Goal: Information Seeking & Learning: Learn about a topic

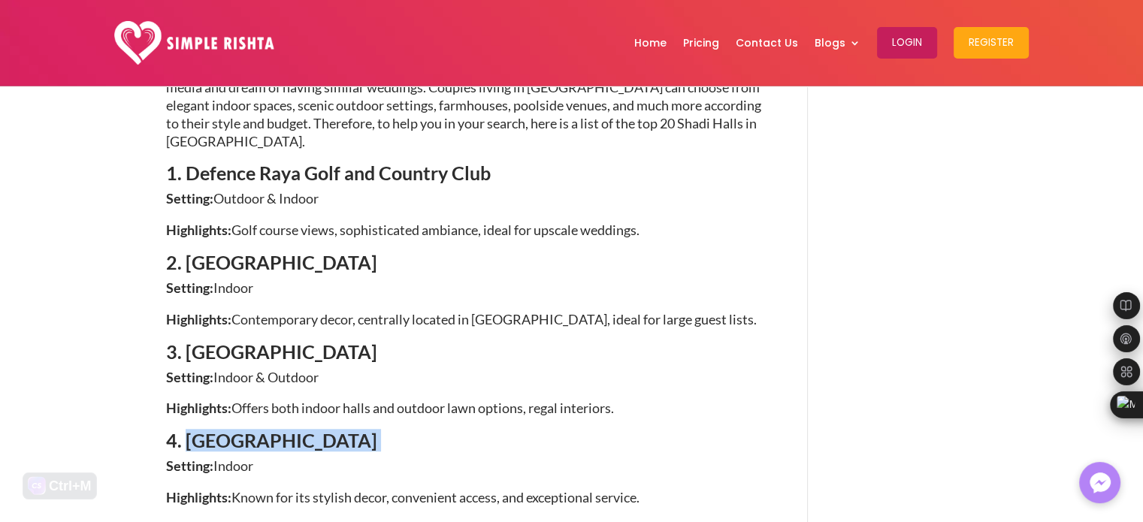
click at [614, 431] on h4 "4. [GEOGRAPHIC_DATA]" at bounding box center [465, 444] width 598 height 26
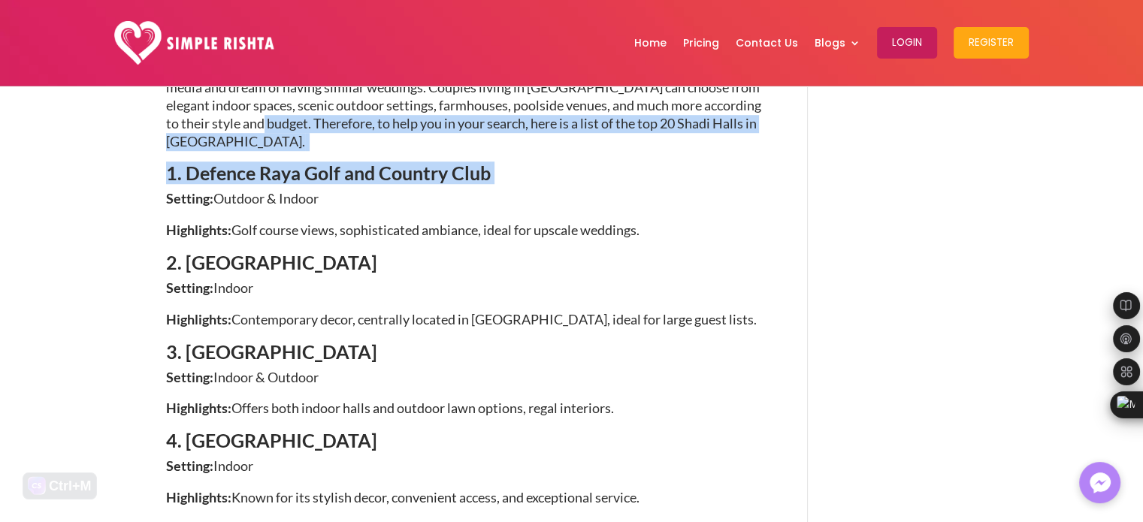
drag, startPoint x: 493, startPoint y: 107, endPoint x: 256, endPoint y: 91, distance: 238.1
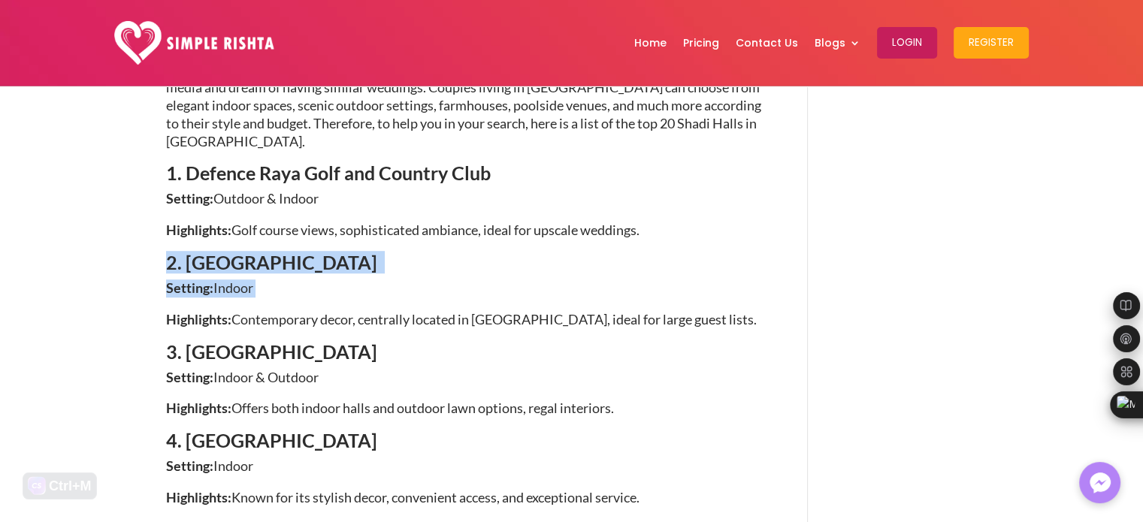
drag, startPoint x: 174, startPoint y: 195, endPoint x: 480, endPoint y: 219, distance: 306.9
click at [370, 253] on h4 "2. [GEOGRAPHIC_DATA]" at bounding box center [465, 266] width 598 height 26
drag, startPoint x: 166, startPoint y: 195, endPoint x: 468, endPoint y: 229, distance: 304.1
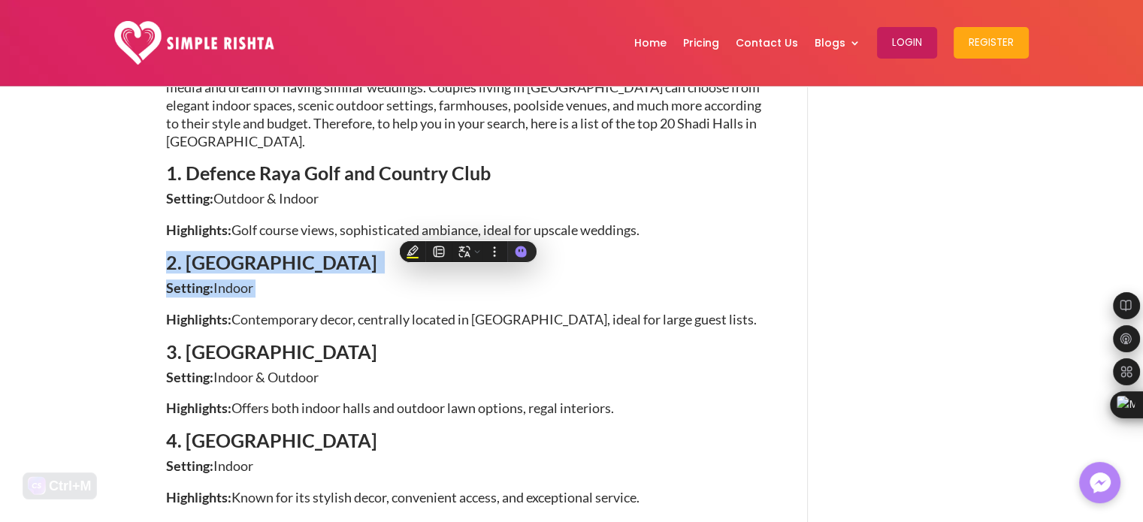
click at [353, 280] on p "Setting: Indoor" at bounding box center [465, 296] width 598 height 32
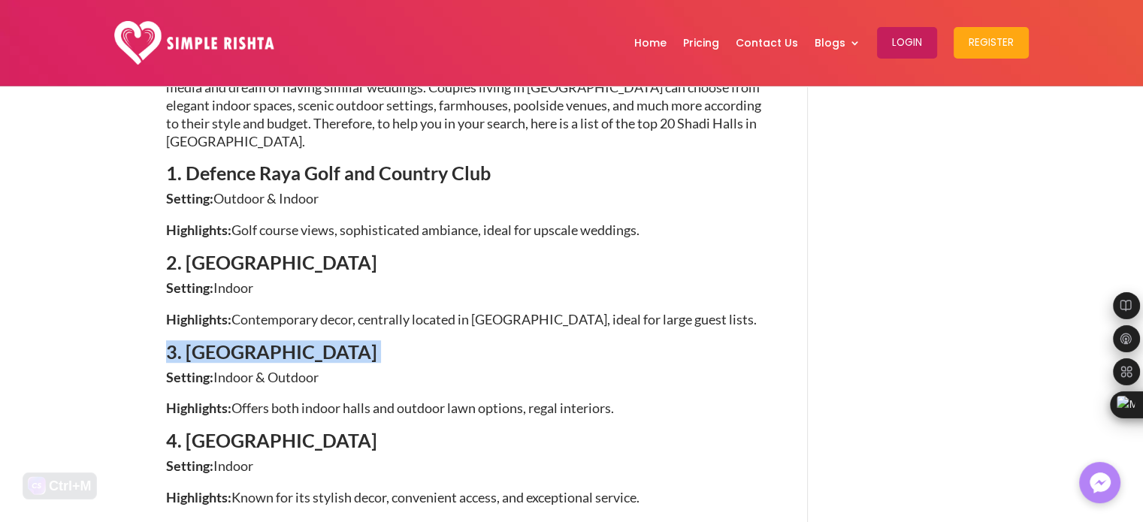
drag, startPoint x: 168, startPoint y: 281, endPoint x: 341, endPoint y: 302, distance: 173.4
click at [341, 343] on h4 "3. [GEOGRAPHIC_DATA]" at bounding box center [465, 356] width 598 height 26
click at [423, 343] on h4 "3. [GEOGRAPHIC_DATA]" at bounding box center [465, 356] width 598 height 26
drag, startPoint x: 383, startPoint y: 380, endPoint x: 149, endPoint y: 372, distance: 233.9
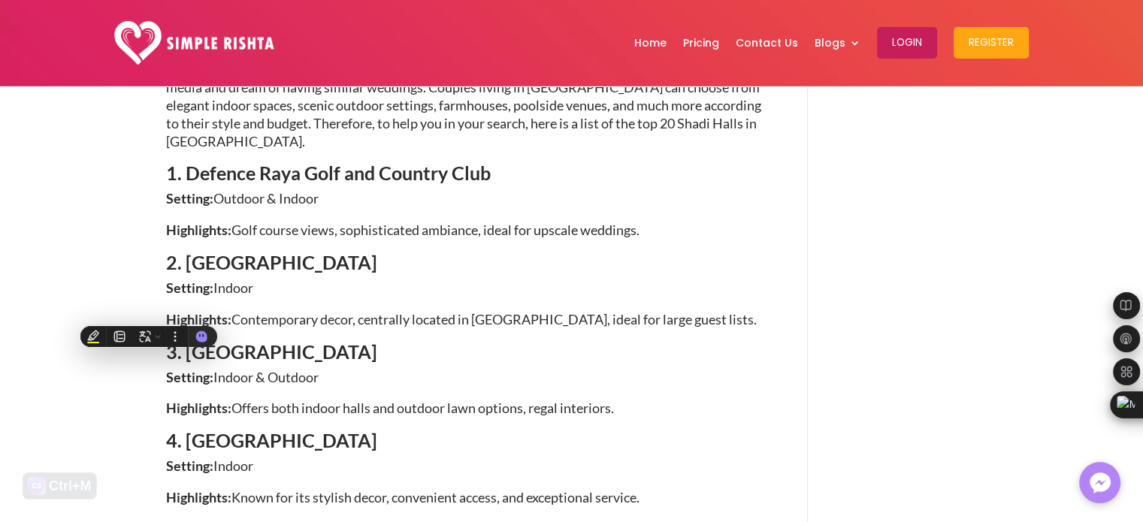
scroll to position [1252, 0]
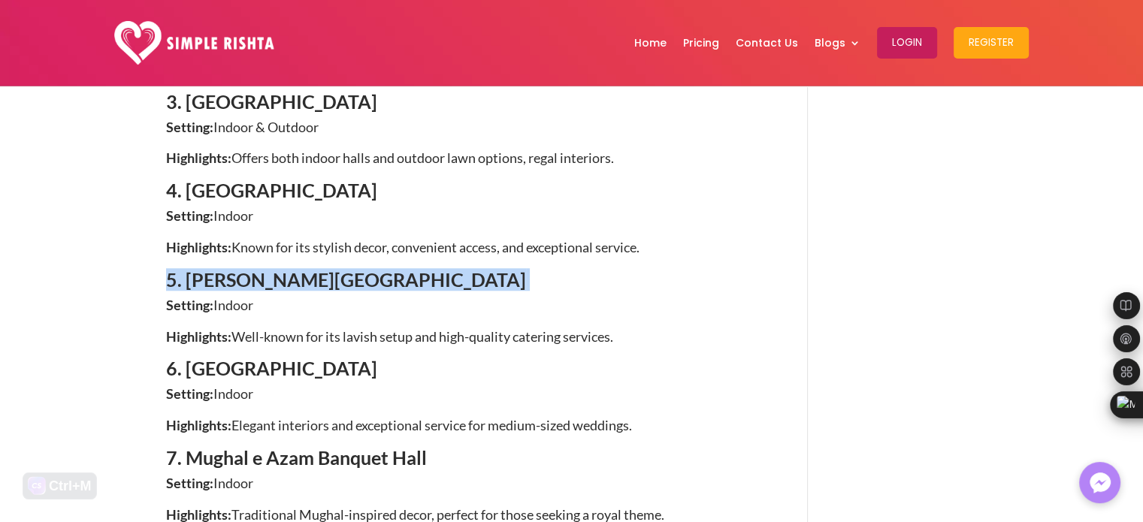
drag, startPoint x: 410, startPoint y: 210, endPoint x: 162, endPoint y: 210, distance: 248.8
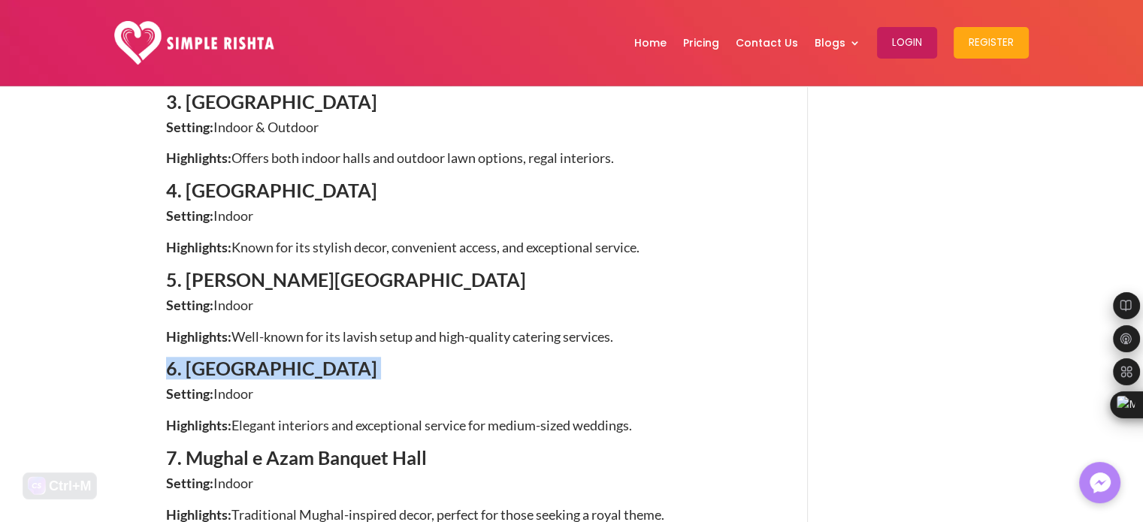
drag, startPoint x: 362, startPoint y: 307, endPoint x: 151, endPoint y: 298, distance: 211.4
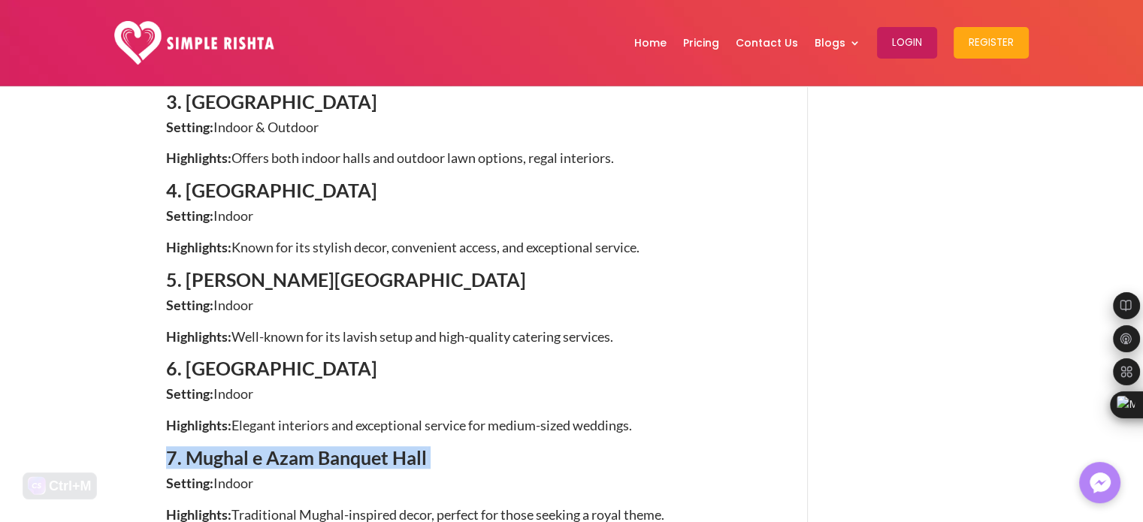
drag, startPoint x: 431, startPoint y: 392, endPoint x: 150, endPoint y: 392, distance: 280.4
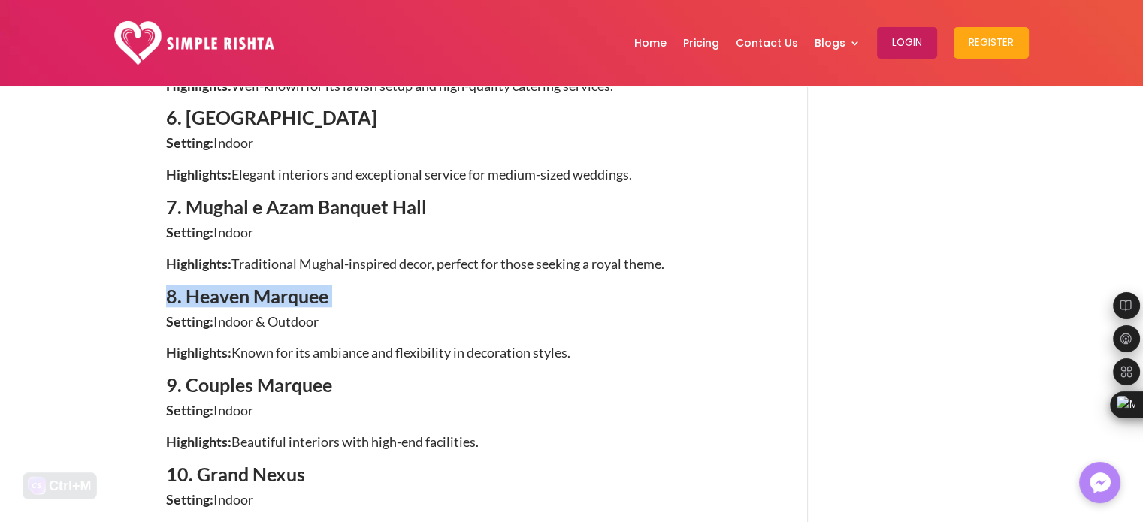
drag, startPoint x: 301, startPoint y: 240, endPoint x: 141, endPoint y: 235, distance: 160.2
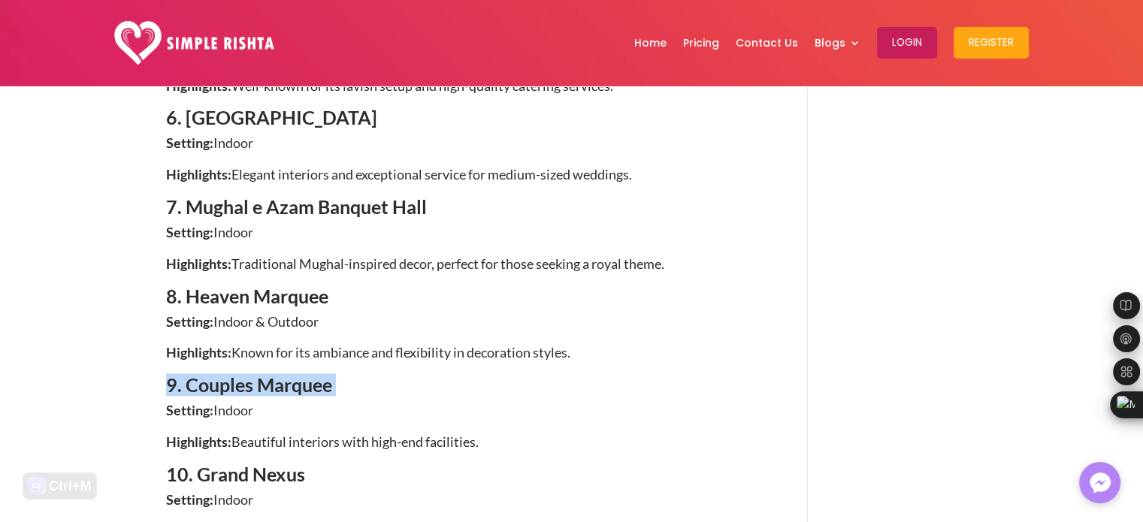
drag, startPoint x: 354, startPoint y: 328, endPoint x: 149, endPoint y: 323, distance: 205.3
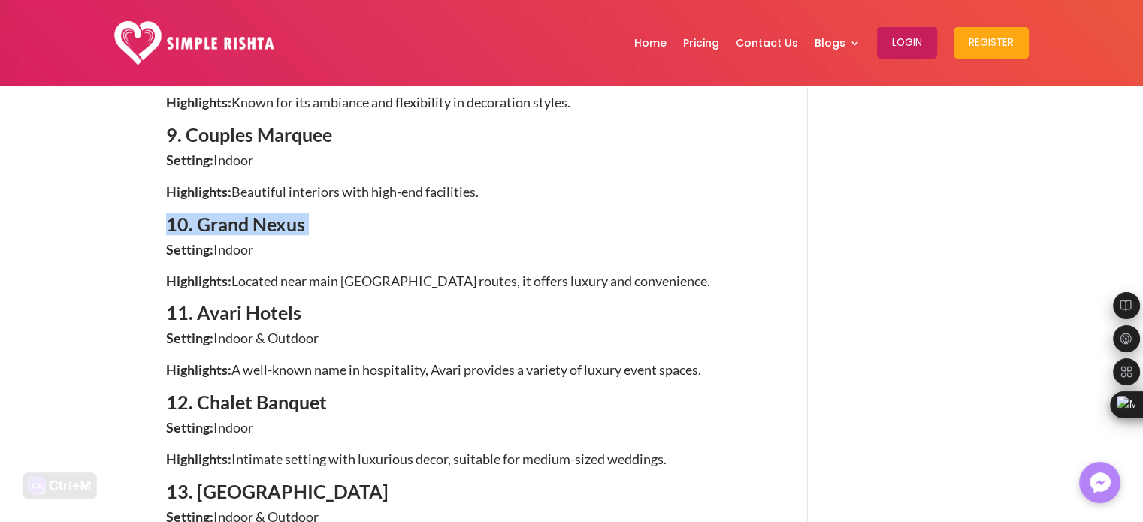
drag, startPoint x: 308, startPoint y: 160, endPoint x: 150, endPoint y: 157, distance: 157.9
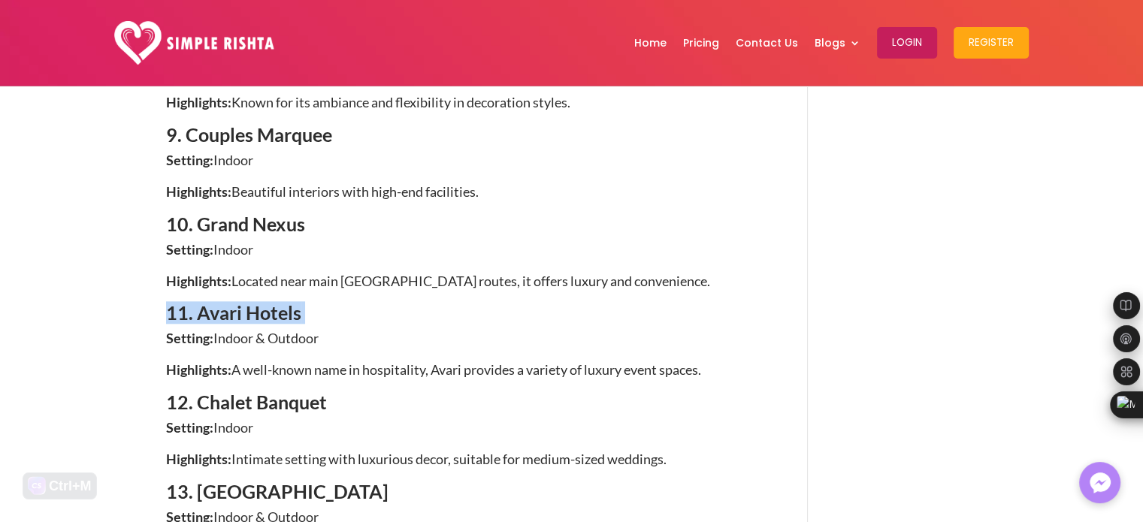
drag, startPoint x: 313, startPoint y: 250, endPoint x: 159, endPoint y: 250, distance: 154.9
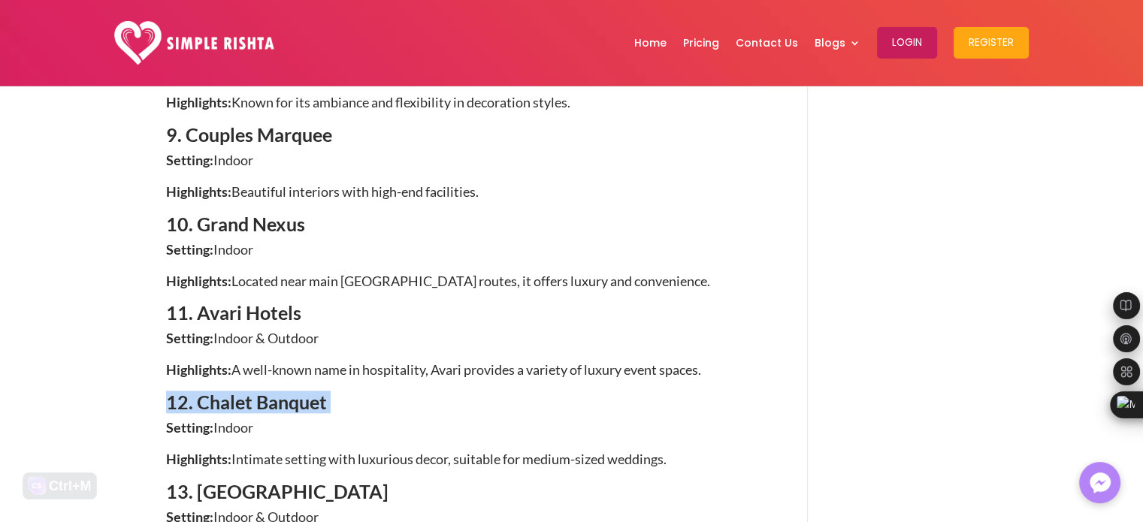
drag, startPoint x: 310, startPoint y: 335, endPoint x: 159, endPoint y: 333, distance: 151.9
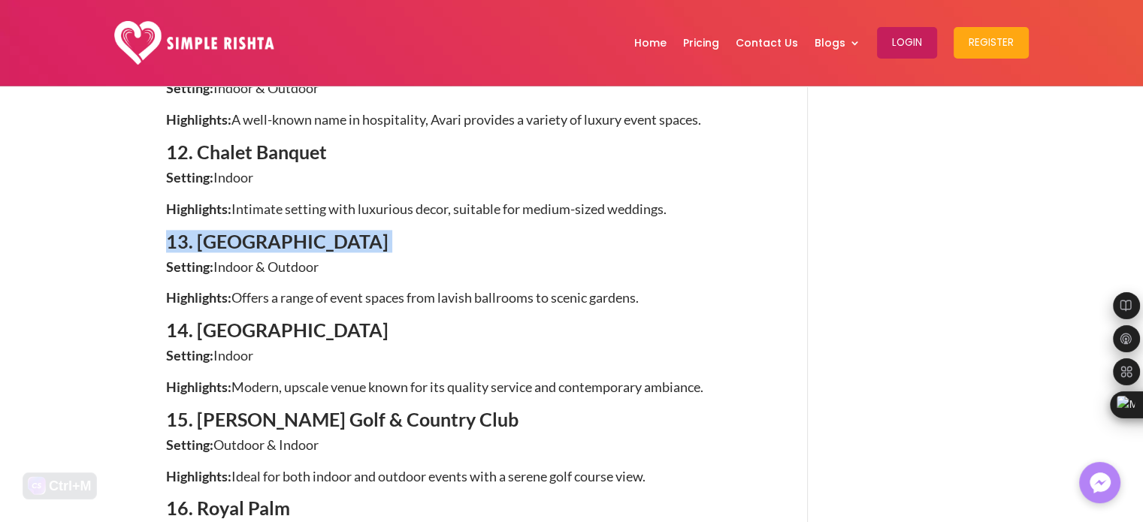
drag, startPoint x: 397, startPoint y: 177, endPoint x: 137, endPoint y: 178, distance: 260.1
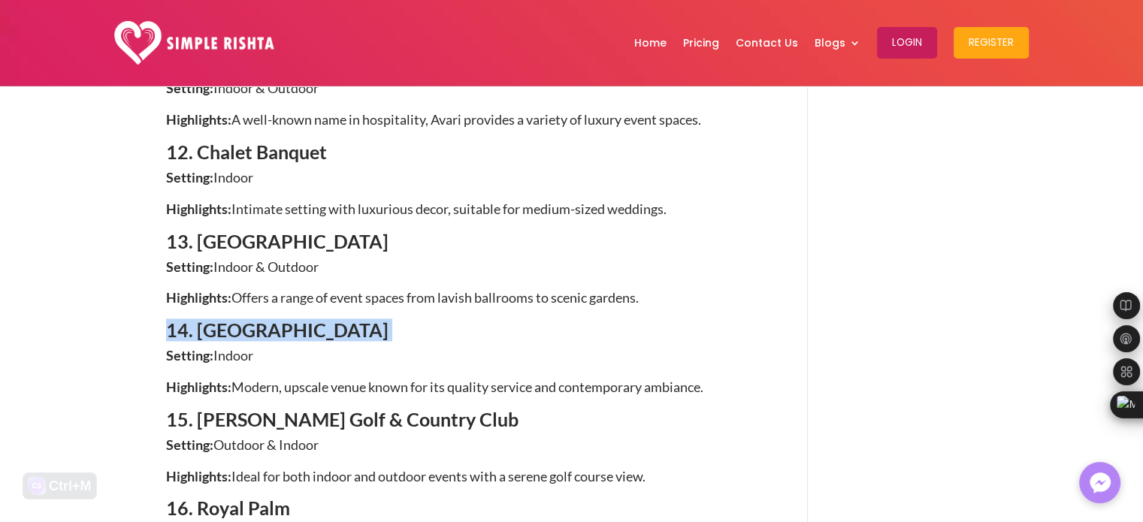
drag, startPoint x: 291, startPoint y: 268, endPoint x: 141, endPoint y: 261, distance: 150.5
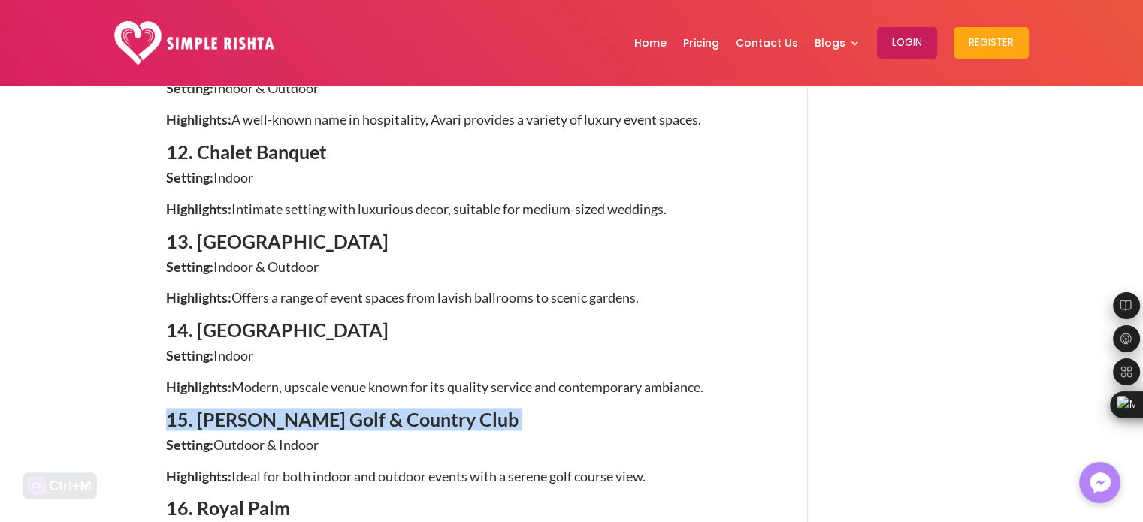
drag, startPoint x: 415, startPoint y: 351, endPoint x: 147, endPoint y: 348, distance: 267.6
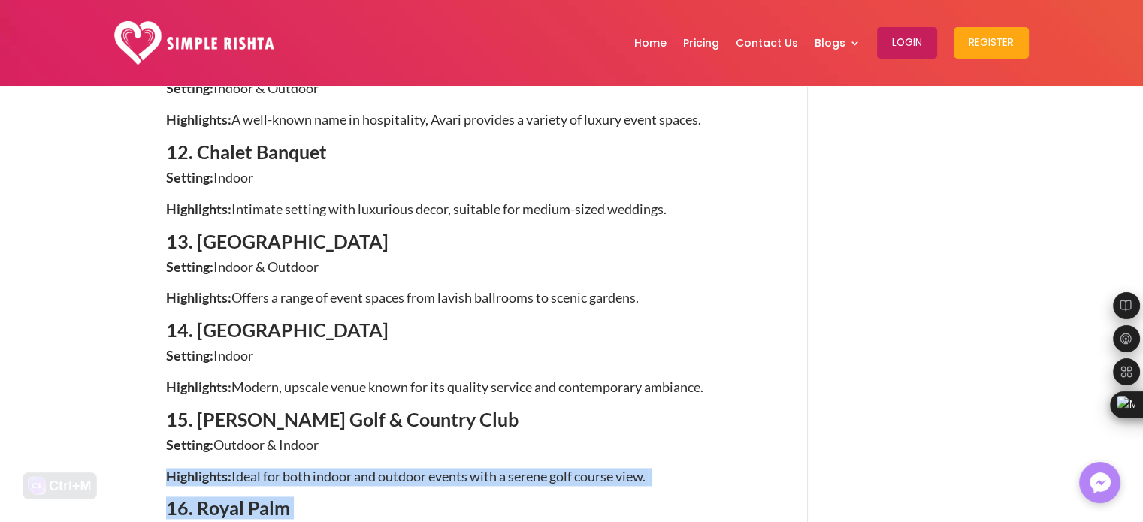
drag, startPoint x: 286, startPoint y: 444, endPoint x: 153, endPoint y: 431, distance: 133.7
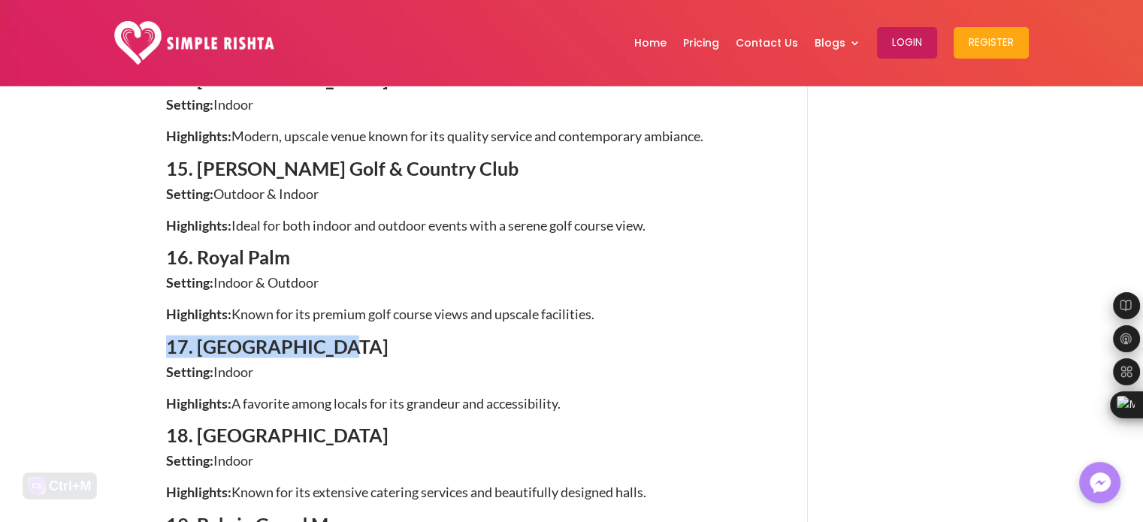
drag, startPoint x: 307, startPoint y: 281, endPoint x: 159, endPoint y: 277, distance: 148.9
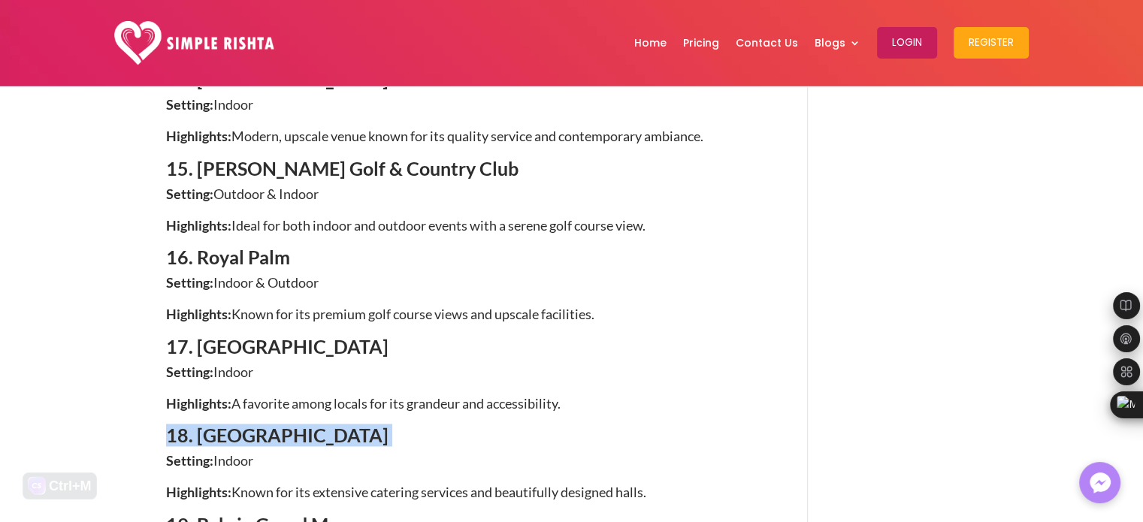
drag, startPoint x: 410, startPoint y: 375, endPoint x: 149, endPoint y: 365, distance: 261.0
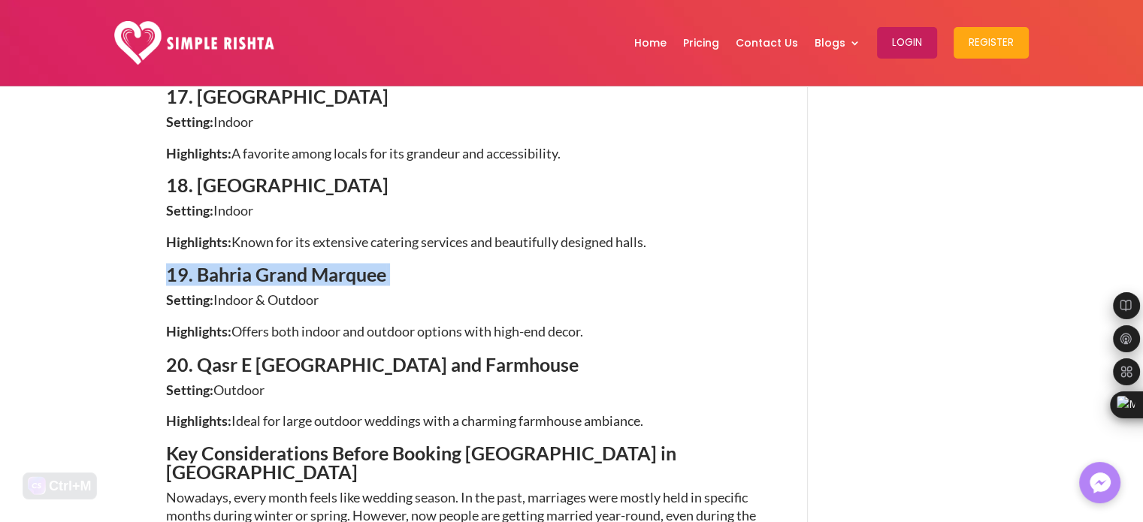
drag, startPoint x: 368, startPoint y: 217, endPoint x: 148, endPoint y: 210, distance: 219.6
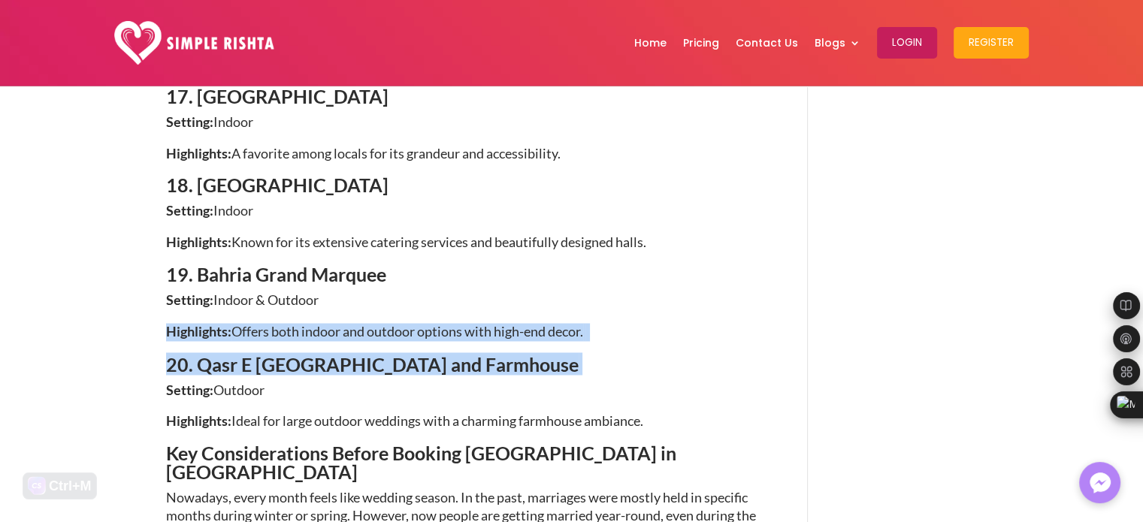
drag, startPoint x: 456, startPoint y: 302, endPoint x: 139, endPoint y: 287, distance: 316.8
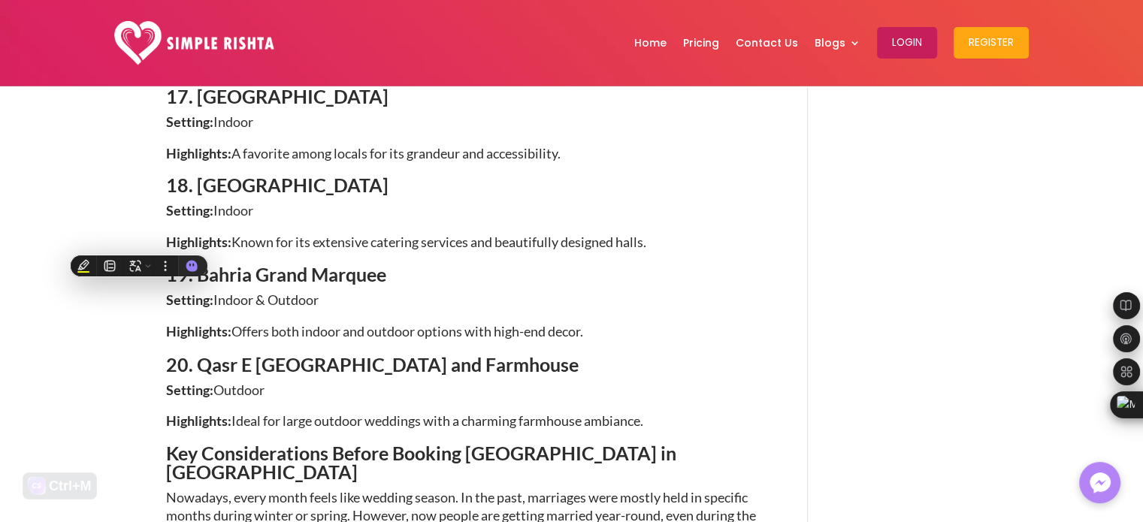
click at [465, 381] on p "Setting: Outdoor" at bounding box center [465, 397] width 598 height 32
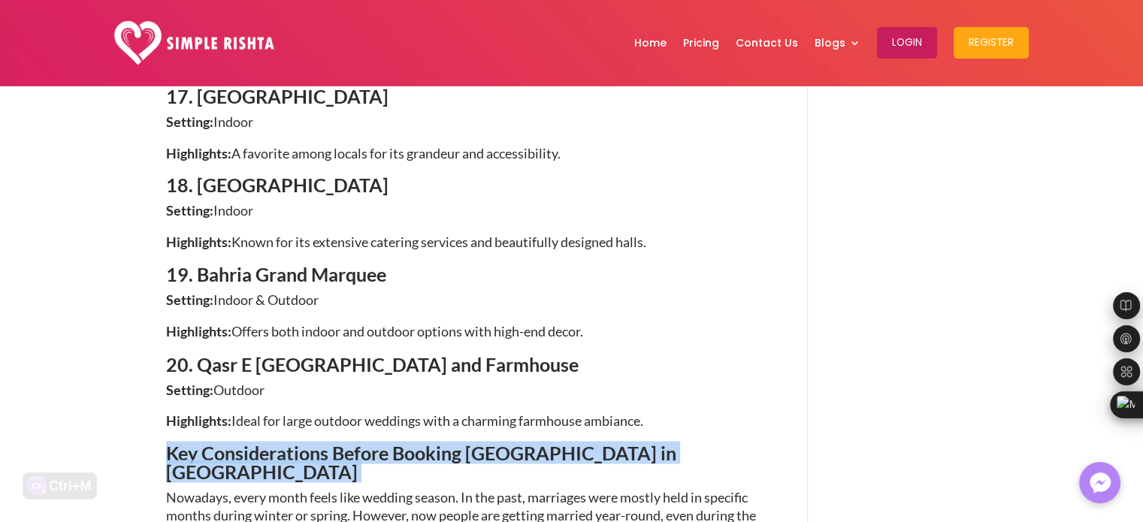
drag, startPoint x: 643, startPoint y: 390, endPoint x: 142, endPoint y: 385, distance: 501.4
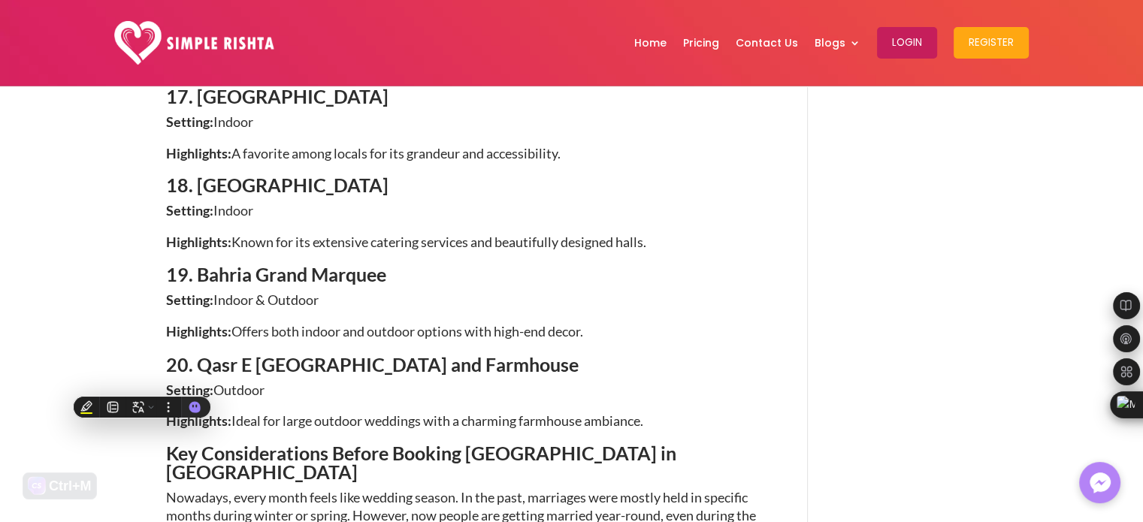
click at [704, 412] on p "Highlights: Ideal for large outdoor weddings with a charming farmhouse ambiance." at bounding box center [465, 428] width 598 height 32
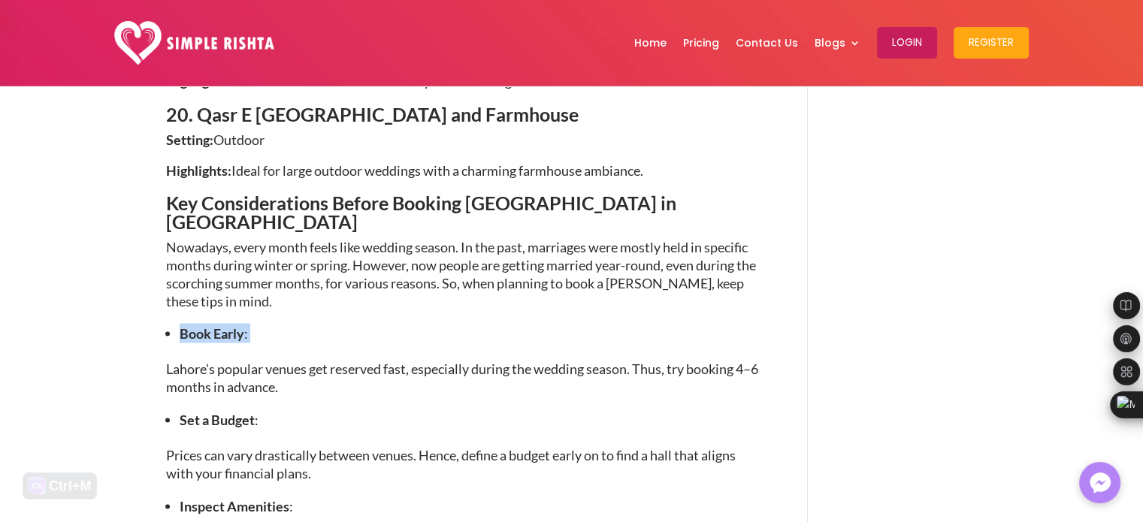
drag, startPoint x: 165, startPoint y: 250, endPoint x: 262, endPoint y: 253, distance: 97.0
click at [262, 253] on div "Top 20 Shadi Halls in [GEOGRAPHIC_DATA]: Outdoor vs. Indoor [DATE] | Wedding pl…" at bounding box center [571, 322] width 1143 height 5985
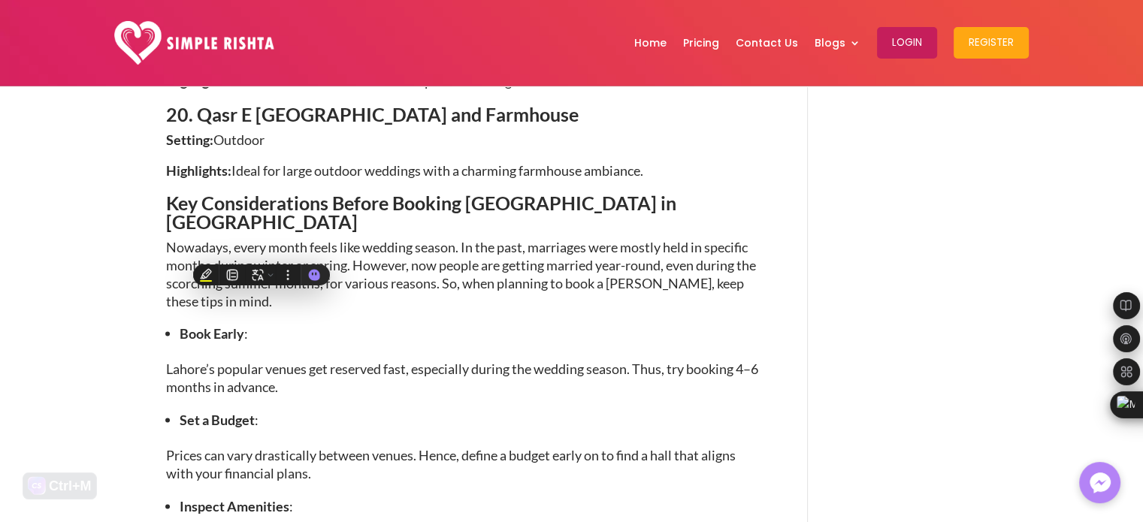
click at [322, 238] on p "Nowadays, every month feels like wedding season. In the past, marriages were mo…" at bounding box center [465, 280] width 598 height 85
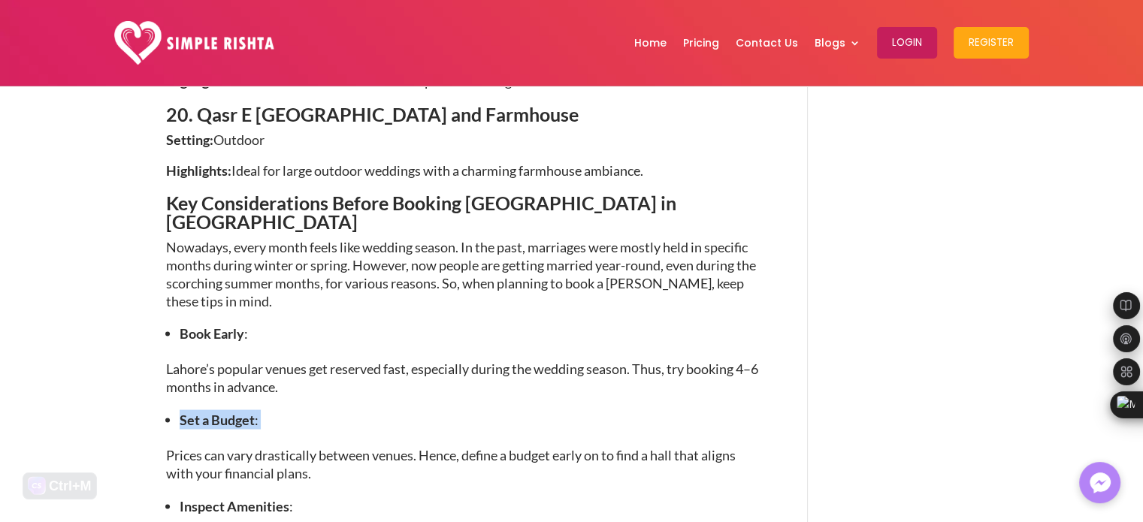
drag, startPoint x: 266, startPoint y: 338, endPoint x: 147, endPoint y: 338, distance: 118.8
click at [147, 338] on div "Top 20 Shadi Halls in [GEOGRAPHIC_DATA]: Outdoor vs. Indoor [DATE] | Wedding pl…" at bounding box center [571, 322] width 1143 height 5985
drag, startPoint x: 293, startPoint y: 420, endPoint x: 155, endPoint y: 416, distance: 138.4
click at [155, 416] on div "Top 20 Shadi Halls in [GEOGRAPHIC_DATA]: Outdoor vs. Indoor [DATE] | Wedding pl…" at bounding box center [571, 322] width 1143 height 5985
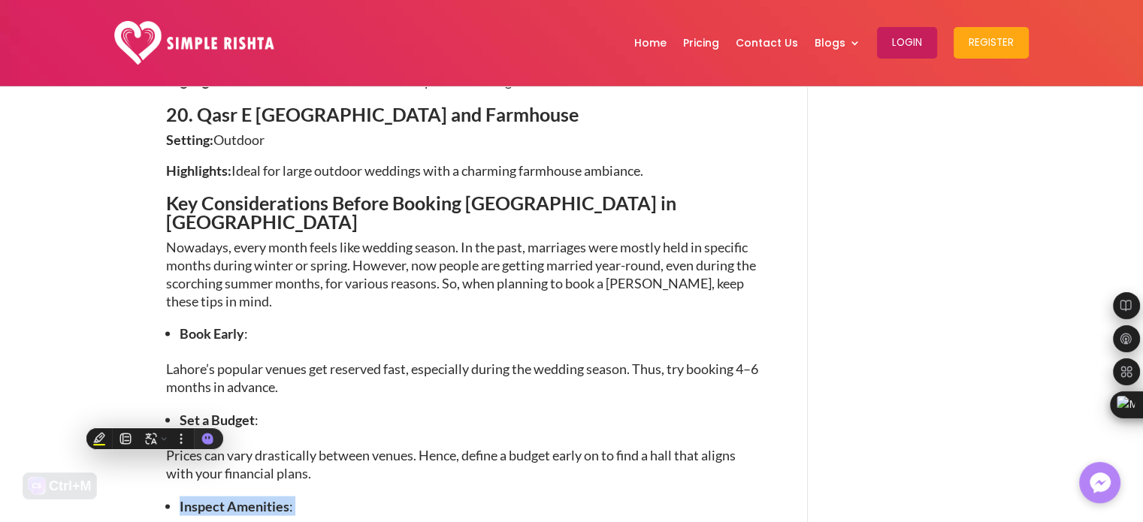
scroll to position [3007, 0]
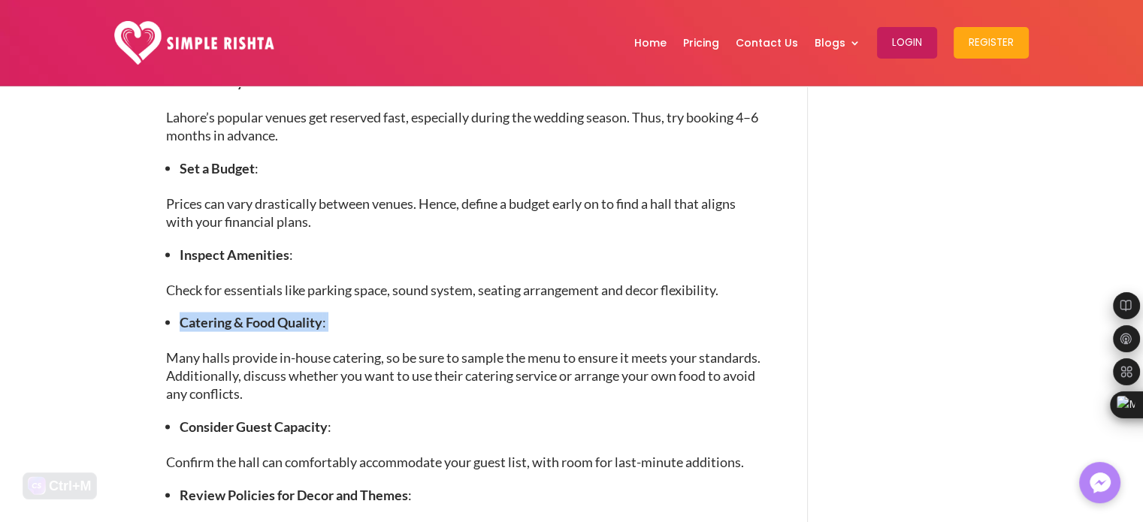
drag, startPoint x: 335, startPoint y: 241, endPoint x: 152, endPoint y: 238, distance: 182.7
click at [152, 238] on div "Top 20 Shadi Halls in [GEOGRAPHIC_DATA]: Outdoor vs. Indoor [DATE] | Wedding pl…" at bounding box center [571, 71] width 1143 height 5985
drag, startPoint x: 334, startPoint y: 346, endPoint x: 159, endPoint y: 338, distance: 175.3
click at [159, 338] on div "Top 20 Shadi Halls in [GEOGRAPHIC_DATA]: Outdoor vs. Indoor [DATE] | Wedding pl…" at bounding box center [571, 71] width 1143 height 5985
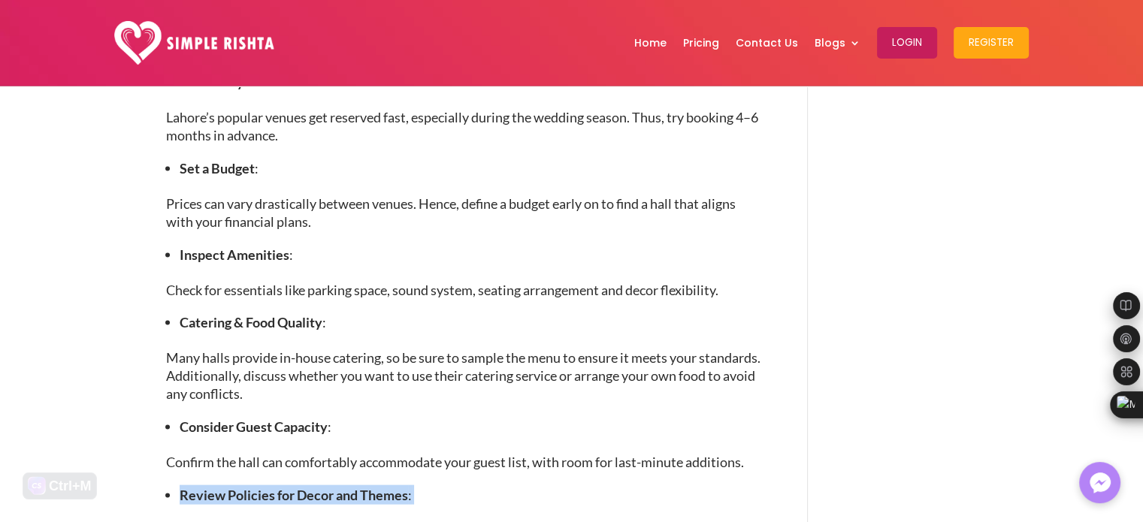
drag, startPoint x: 416, startPoint y: 413, endPoint x: 150, endPoint y: 406, distance: 266.2
click at [150, 406] on div "Top 20 Shadi Halls in [GEOGRAPHIC_DATA]: Outdoor vs. Indoor [DATE] | Wedding pl…" at bounding box center [571, 71] width 1143 height 5985
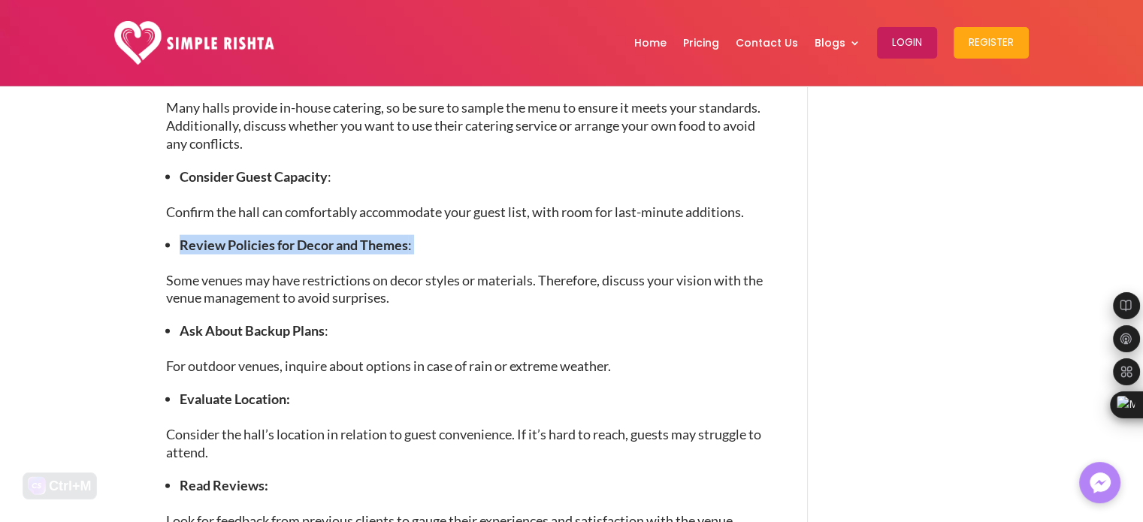
drag, startPoint x: 332, startPoint y: 248, endPoint x: 156, endPoint y: 247, distance: 175.1
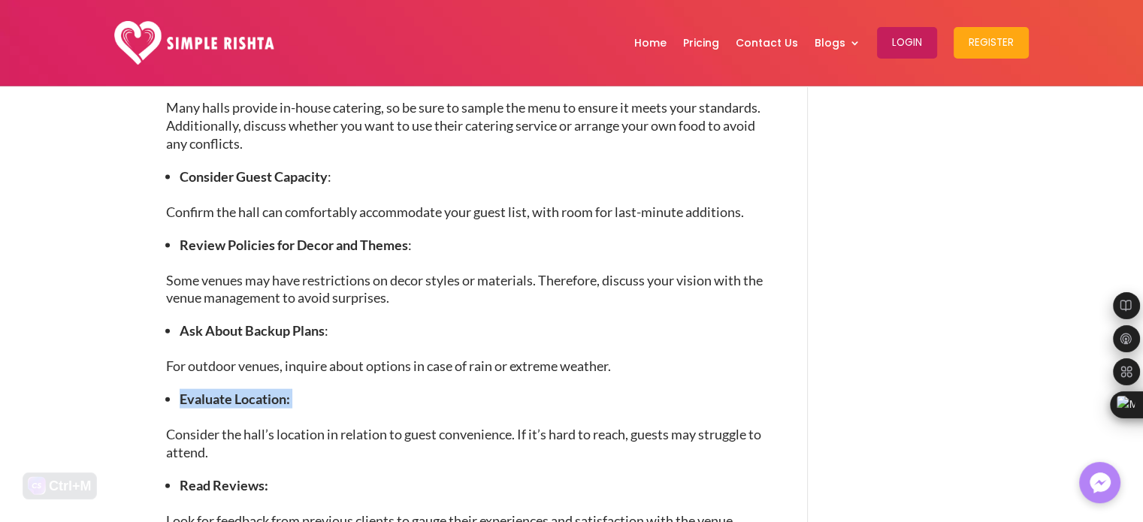
drag, startPoint x: 295, startPoint y: 317, endPoint x: 153, endPoint y: 316, distance: 141.3
drag, startPoint x: 272, startPoint y: 401, endPoint x: 146, endPoint y: 398, distance: 126.3
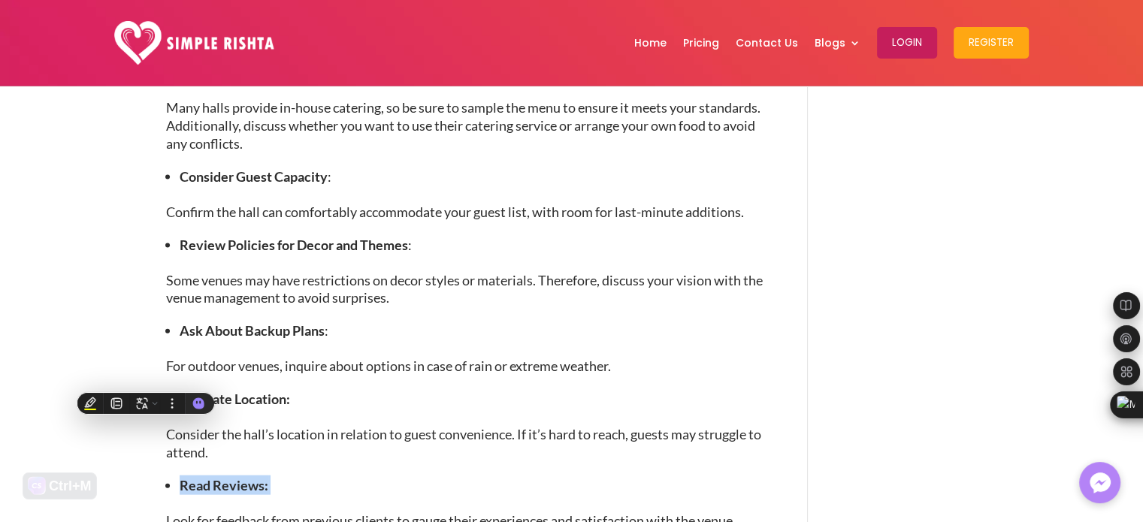
scroll to position [3507, 0]
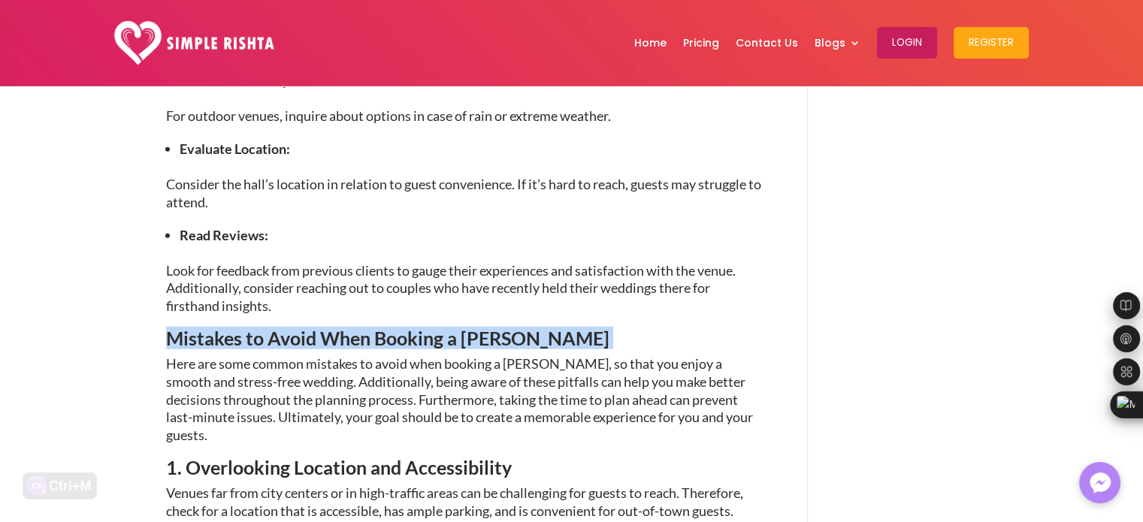
drag, startPoint x: 546, startPoint y: 248, endPoint x: 139, endPoint y: 259, distance: 407.6
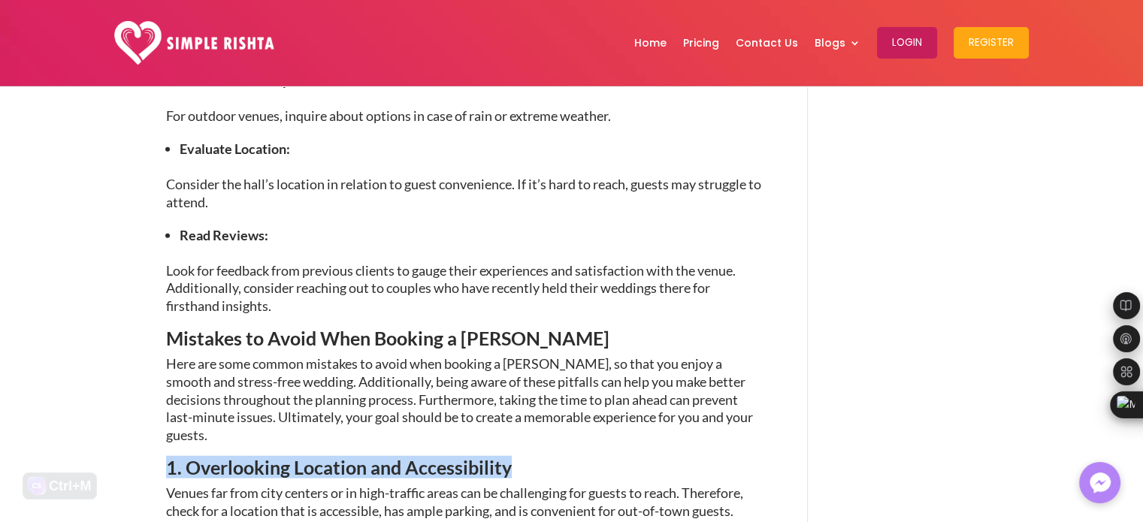
drag, startPoint x: 513, startPoint y: 369, endPoint x: 144, endPoint y: 370, distance: 369.8
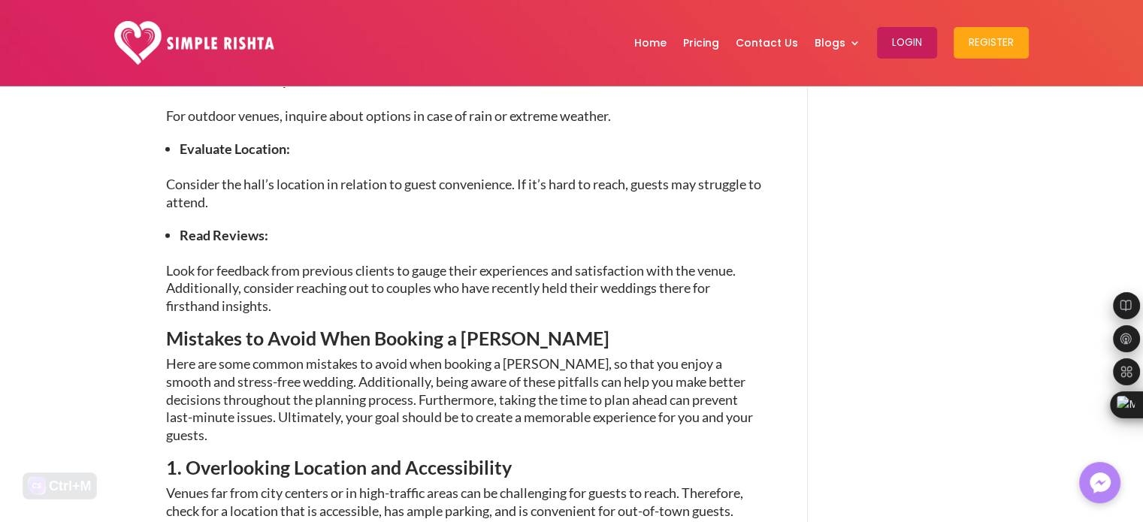
drag, startPoint x: 643, startPoint y: 441, endPoint x: 153, endPoint y: 436, distance: 490.9
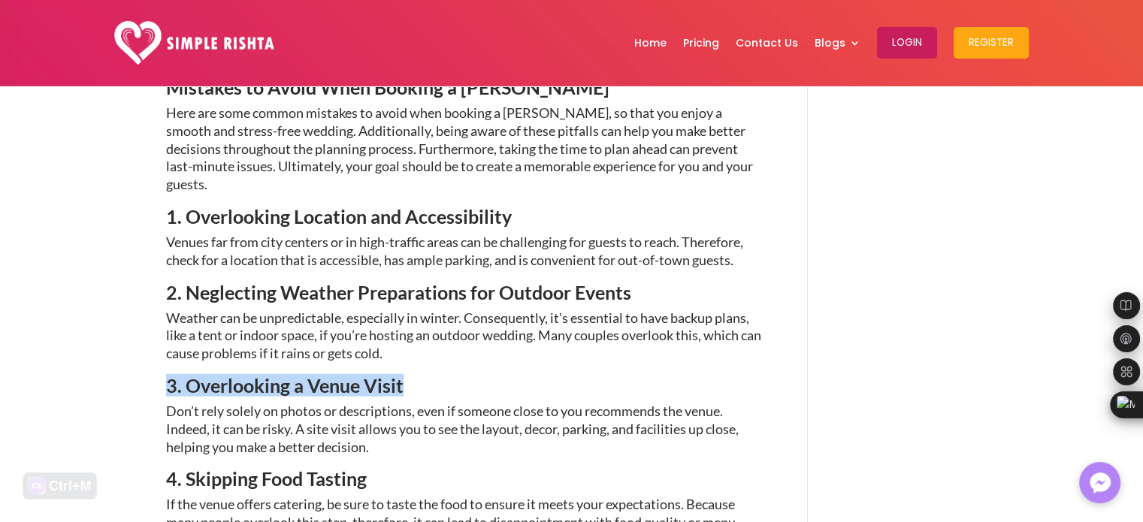
drag, startPoint x: 413, startPoint y: 289, endPoint x: 140, endPoint y: 295, distance: 272.9
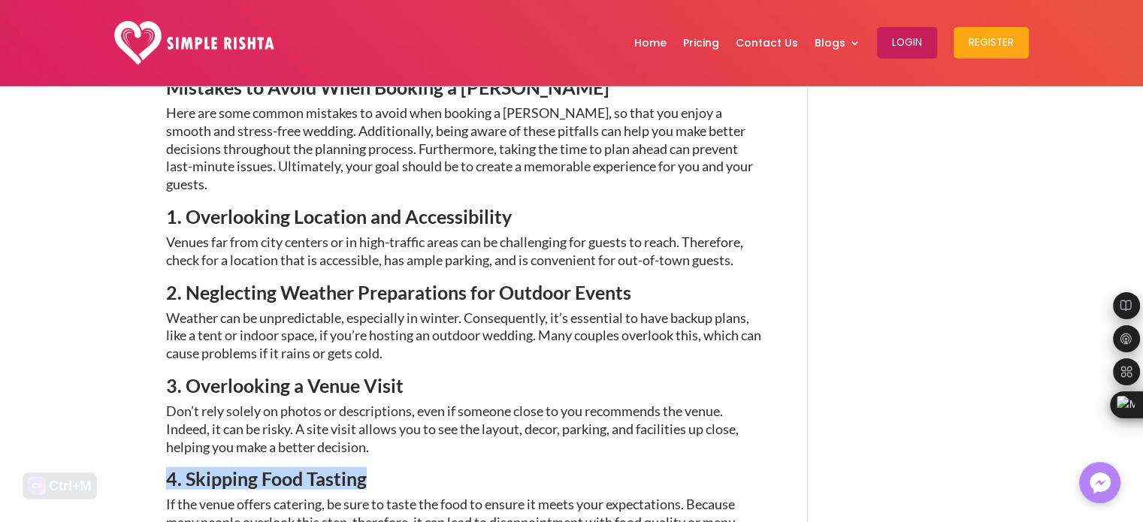
drag, startPoint x: 352, startPoint y: 378, endPoint x: 132, endPoint y: 375, distance: 220.3
drag, startPoint x: 398, startPoint y: 477, endPoint x: 147, endPoint y: 463, distance: 251.5
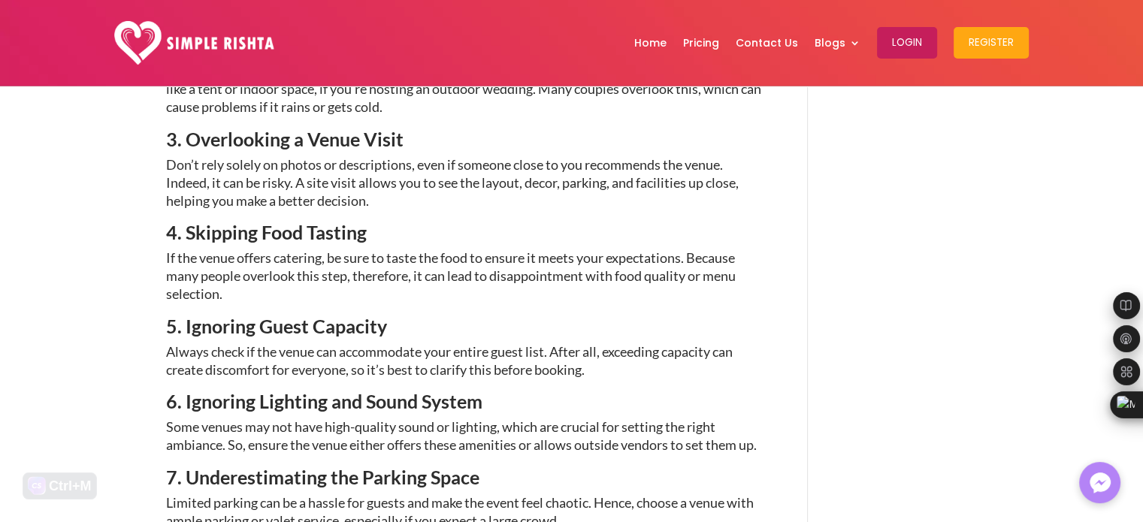
scroll to position [4009, 0]
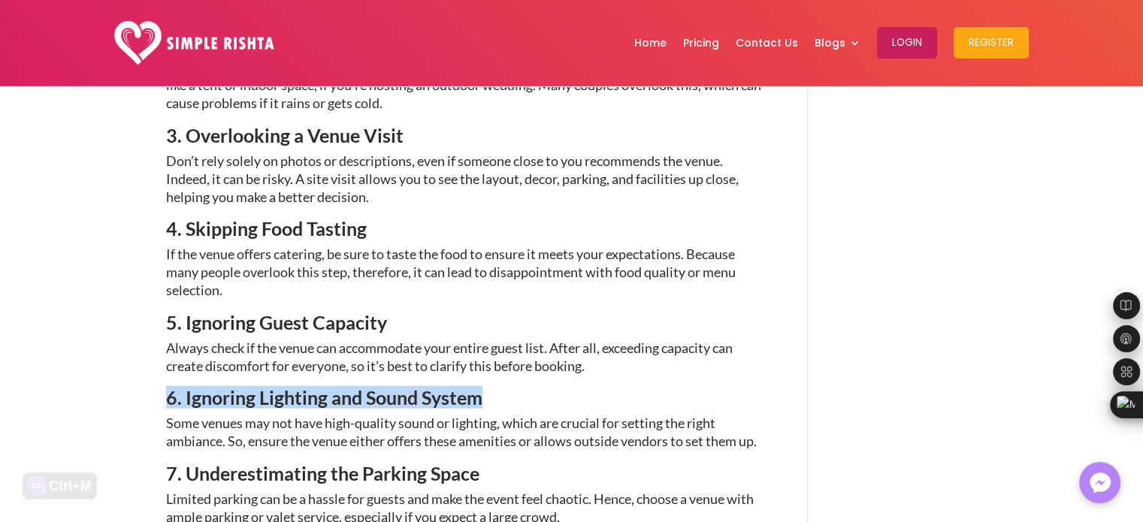
drag, startPoint x: 489, startPoint y: 298, endPoint x: 147, endPoint y: 298, distance: 341.3
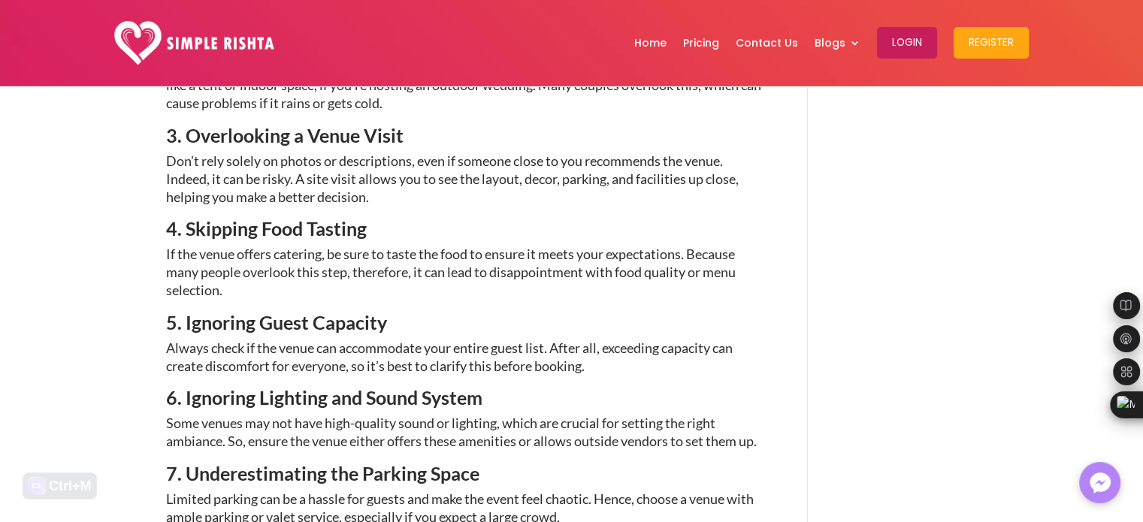
click at [489, 465] on h4 "7. Underestimating the Parking Space" at bounding box center [465, 478] width 598 height 26
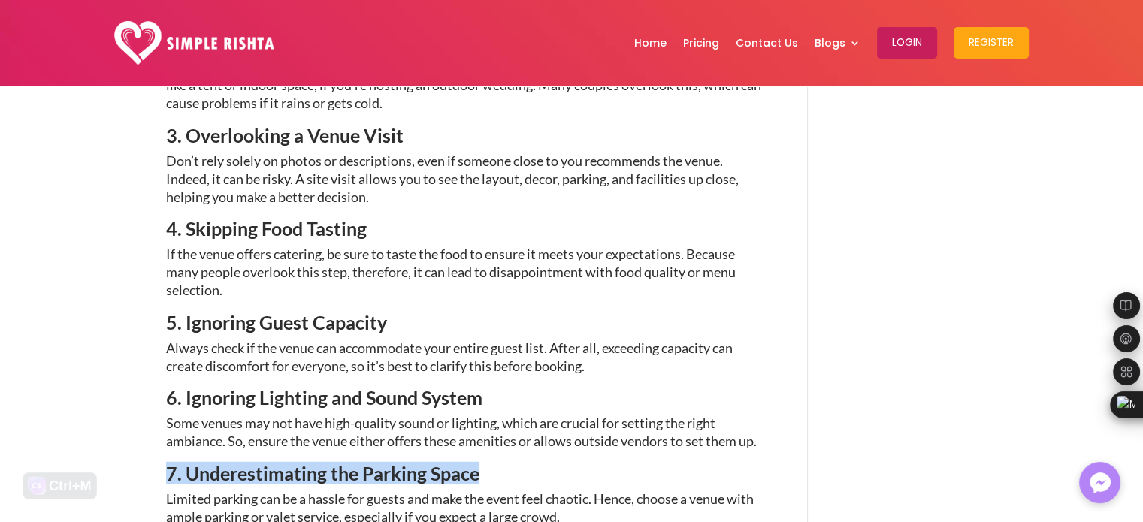
drag, startPoint x: 482, startPoint y: 376, endPoint x: 159, endPoint y: 383, distance: 323.3
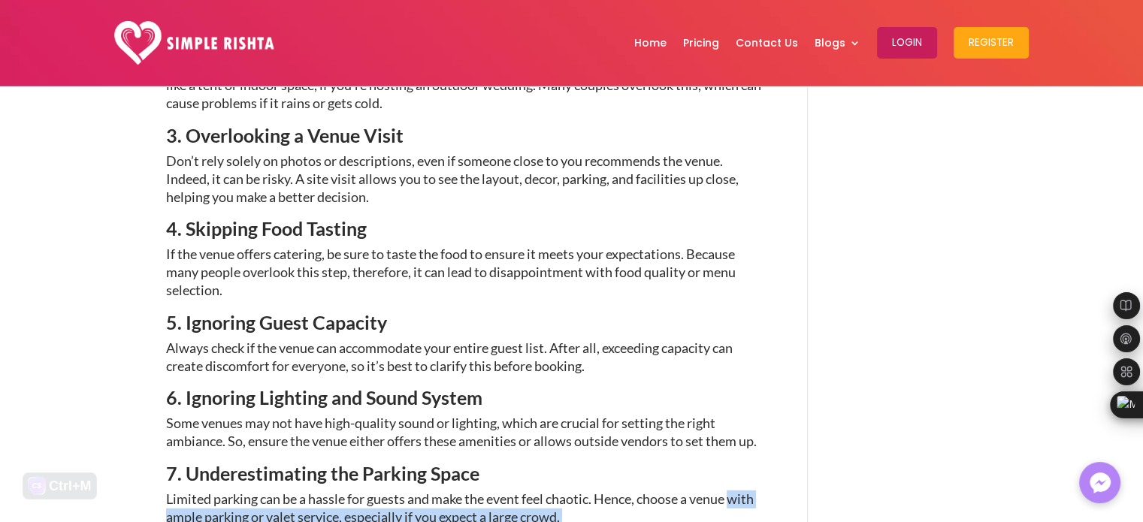
drag, startPoint x: 468, startPoint y: 450, endPoint x: 150, endPoint y: 437, distance: 317.5
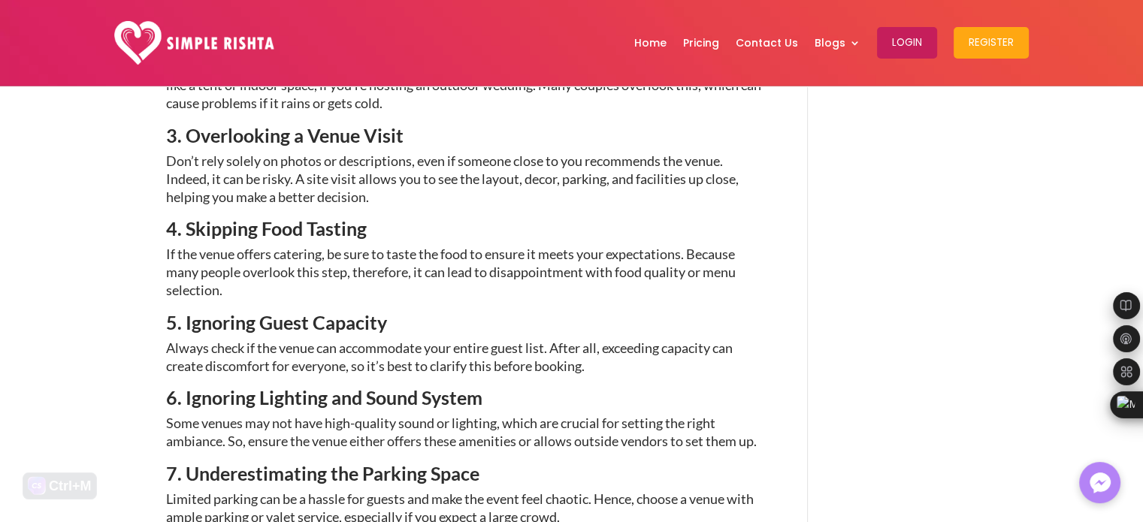
scroll to position [4259, 0]
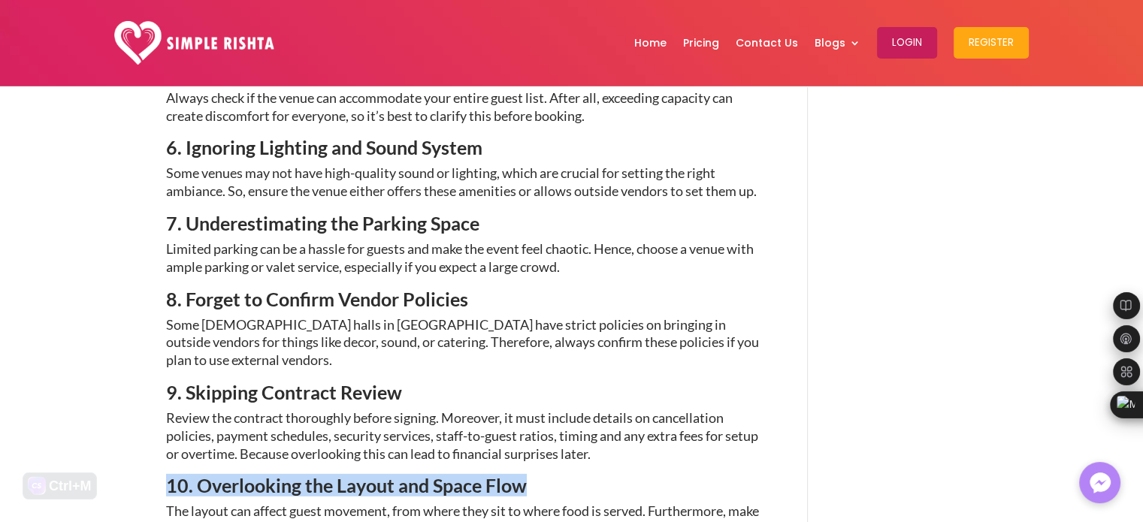
drag, startPoint x: 532, startPoint y: 366, endPoint x: 162, endPoint y: 362, distance: 369.9
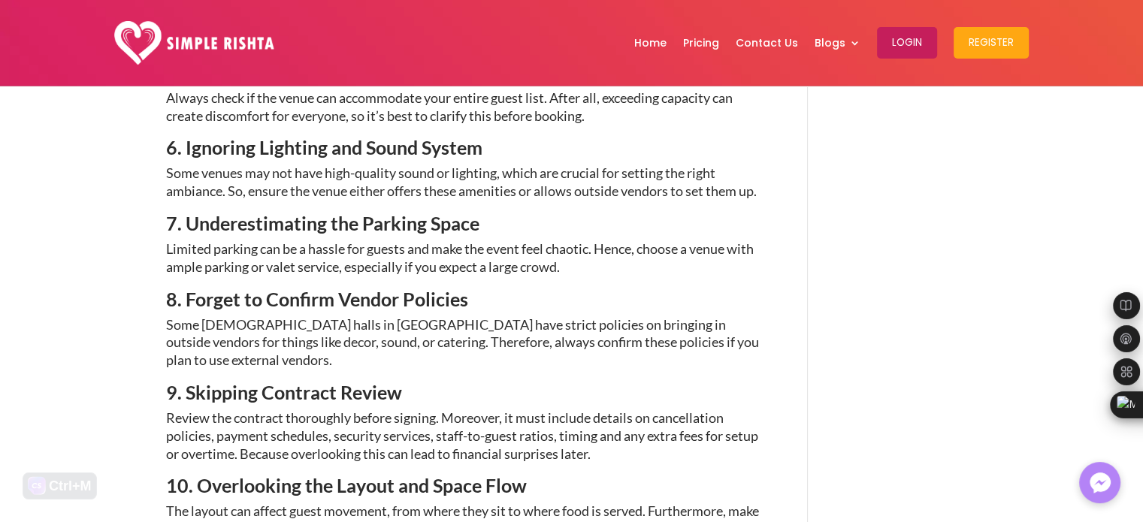
drag, startPoint x: 510, startPoint y: 438, endPoint x: 153, endPoint y: 445, distance: 357.1
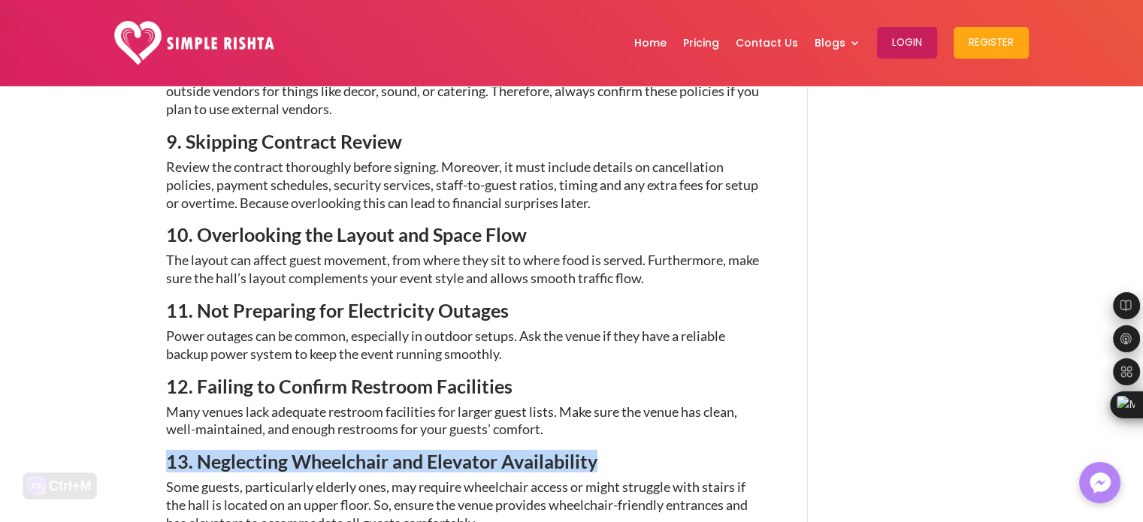
drag, startPoint x: 604, startPoint y: 343, endPoint x: 159, endPoint y: 343, distance: 445.8
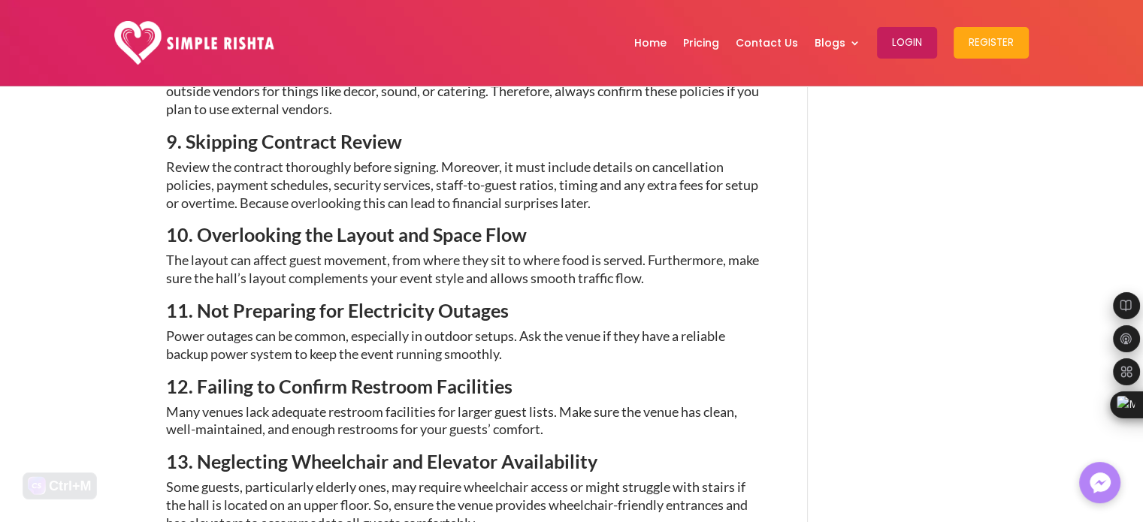
drag, startPoint x: 556, startPoint y: 438, endPoint x: 156, endPoint y: 435, distance: 399.9
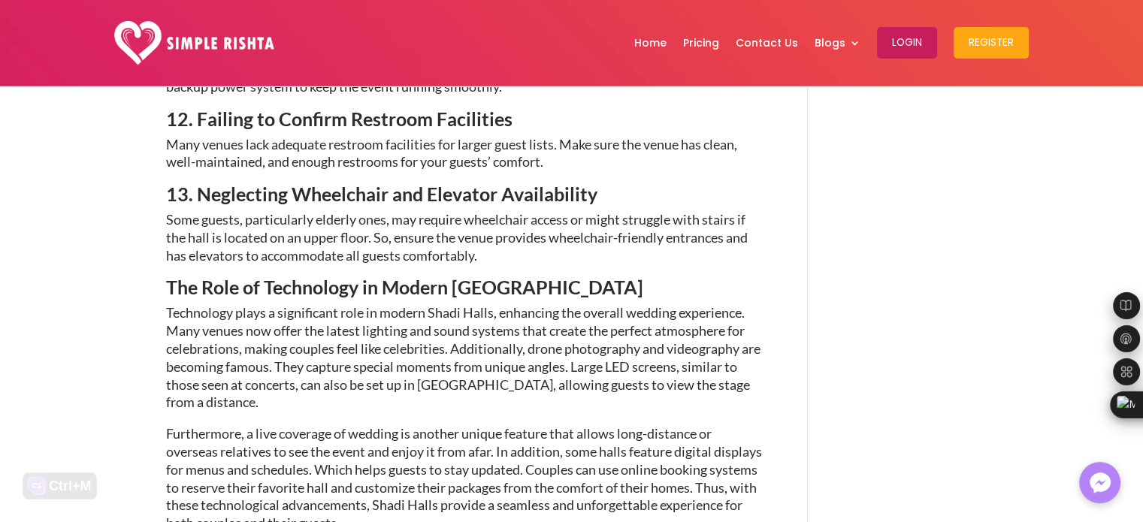
scroll to position [5011, 0]
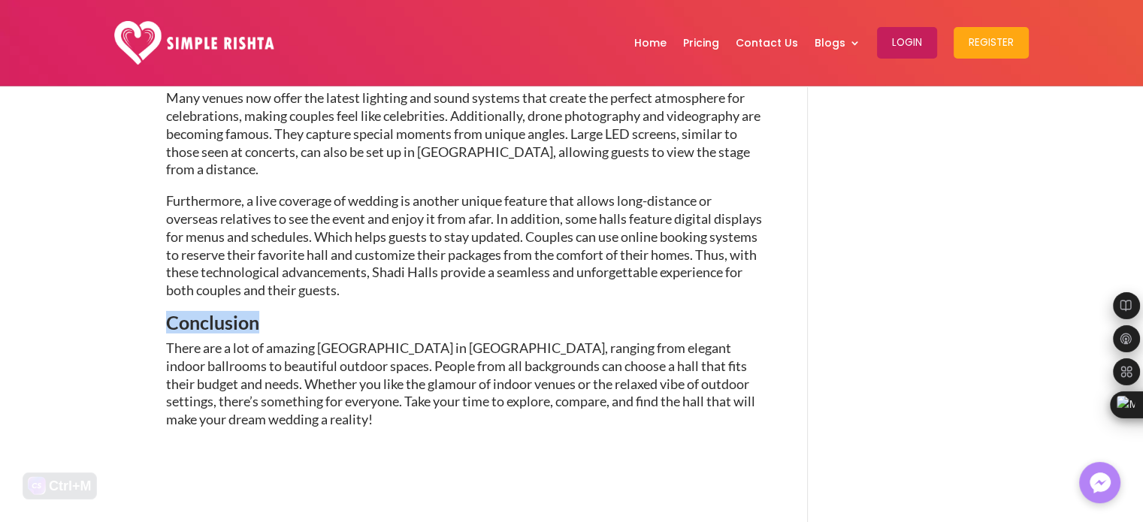
drag, startPoint x: 257, startPoint y: 202, endPoint x: 153, endPoint y: 201, distance: 104.5
click at [472, 313] on h3 "Conclusion" at bounding box center [465, 326] width 598 height 26
drag, startPoint x: 262, startPoint y: 204, endPoint x: 154, endPoint y: 199, distance: 108.4
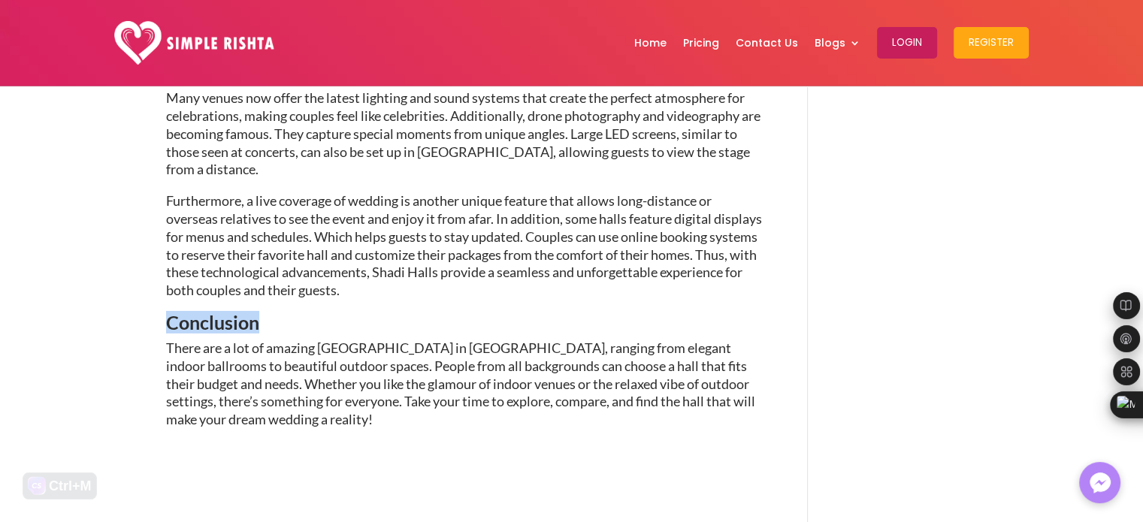
click at [274, 313] on h3 "Conclusion" at bounding box center [465, 326] width 598 height 26
drag, startPoint x: 259, startPoint y: 203, endPoint x: 149, endPoint y: 193, distance: 110.9
click at [265, 313] on h3 "Conclusion" at bounding box center [465, 326] width 598 height 26
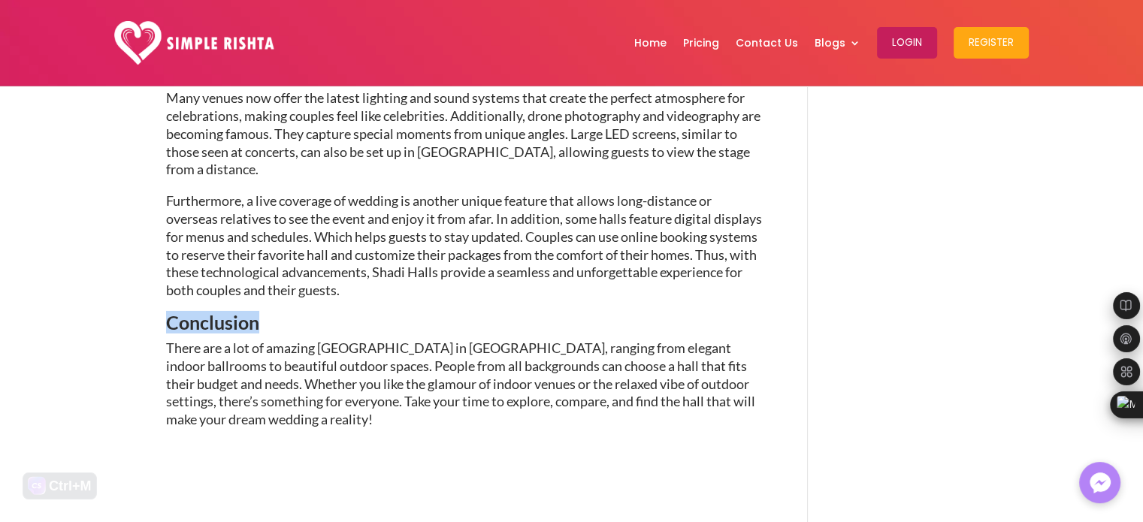
drag, startPoint x: 247, startPoint y: 204, endPoint x: 158, endPoint y: 201, distance: 89.5
click at [280, 313] on h3 "Conclusion" at bounding box center [465, 326] width 598 height 26
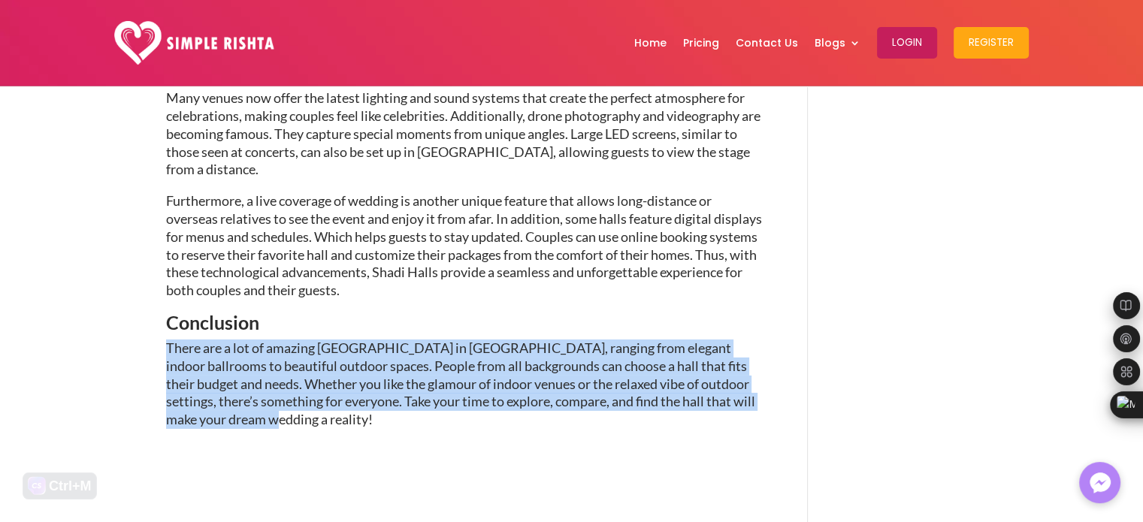
drag, startPoint x: 167, startPoint y: 231, endPoint x: 315, endPoint y: 313, distance: 169.2
click at [357, 340] on p "There are a lot of amazing [GEOGRAPHIC_DATA] in [GEOGRAPHIC_DATA], ranging from…" at bounding box center [465, 384] width 598 height 89
drag, startPoint x: 315, startPoint y: 300, endPoint x: 150, endPoint y: 226, distance: 180.7
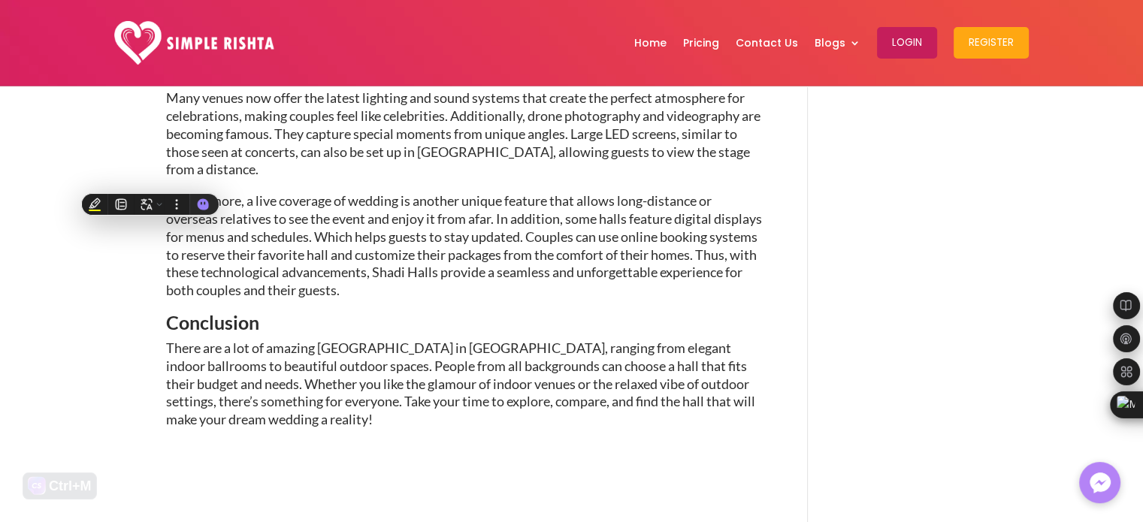
click at [260, 313] on h3 "Conclusion" at bounding box center [465, 326] width 598 height 26
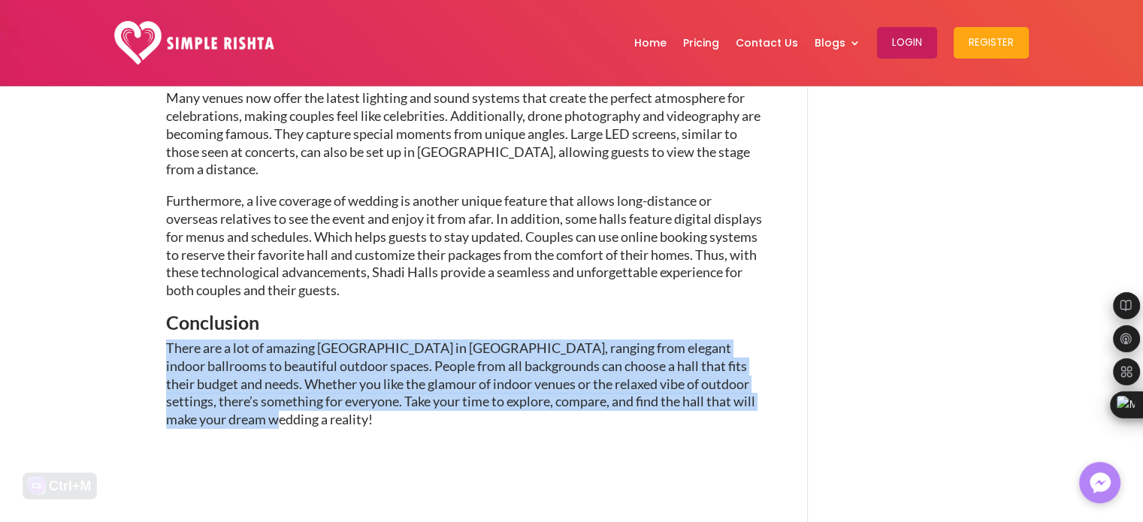
drag, startPoint x: 168, startPoint y: 232, endPoint x: 422, endPoint y: 343, distance: 276.4
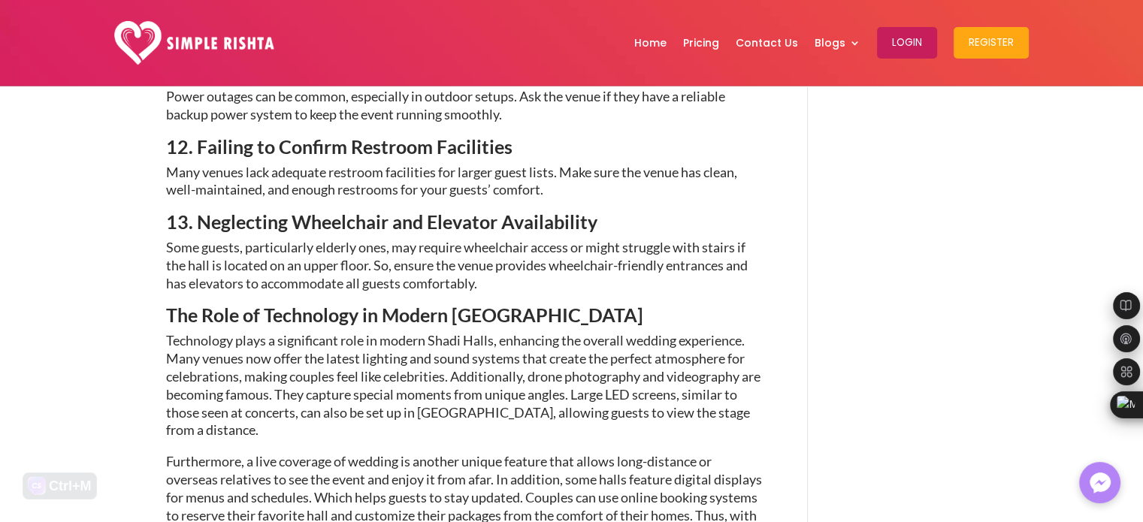
scroll to position [4259, 0]
